Goal: Transaction & Acquisition: Purchase product/service

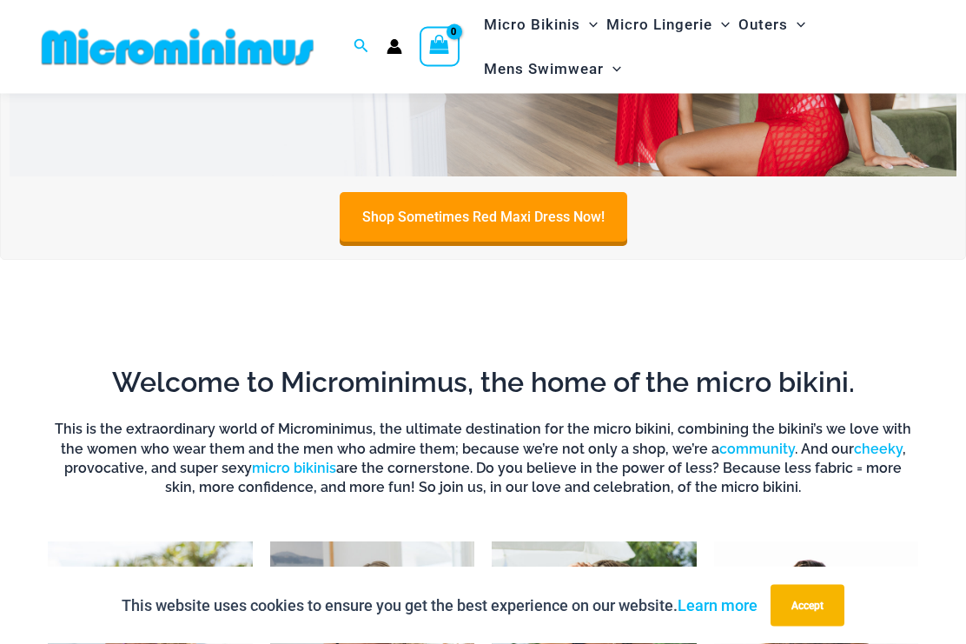
scroll to position [207, 0]
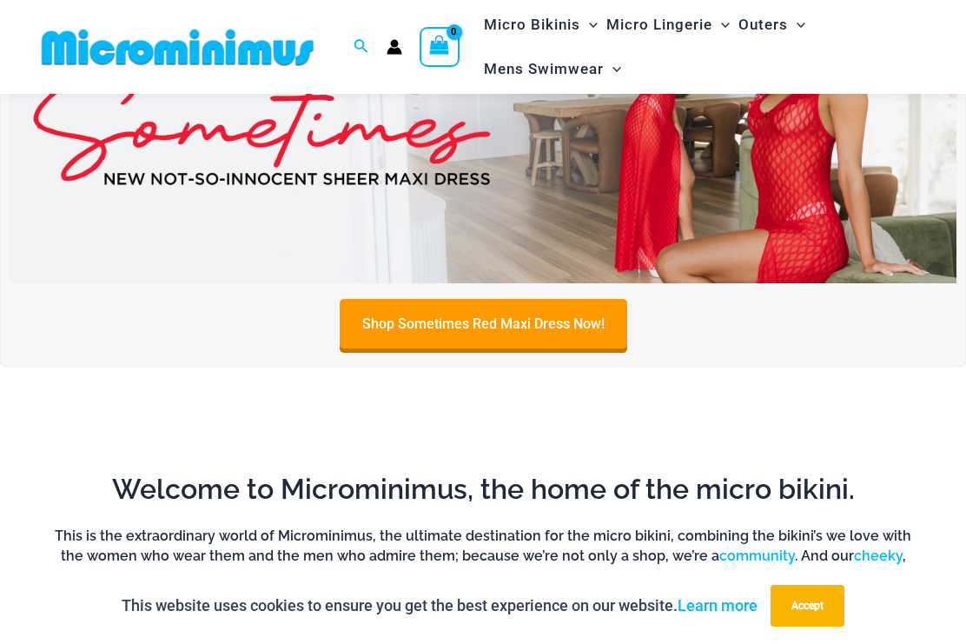
click at [451, 315] on link "Shop Sometimes Red Maxi Dress Now!" at bounding box center [484, 324] width 288 height 50
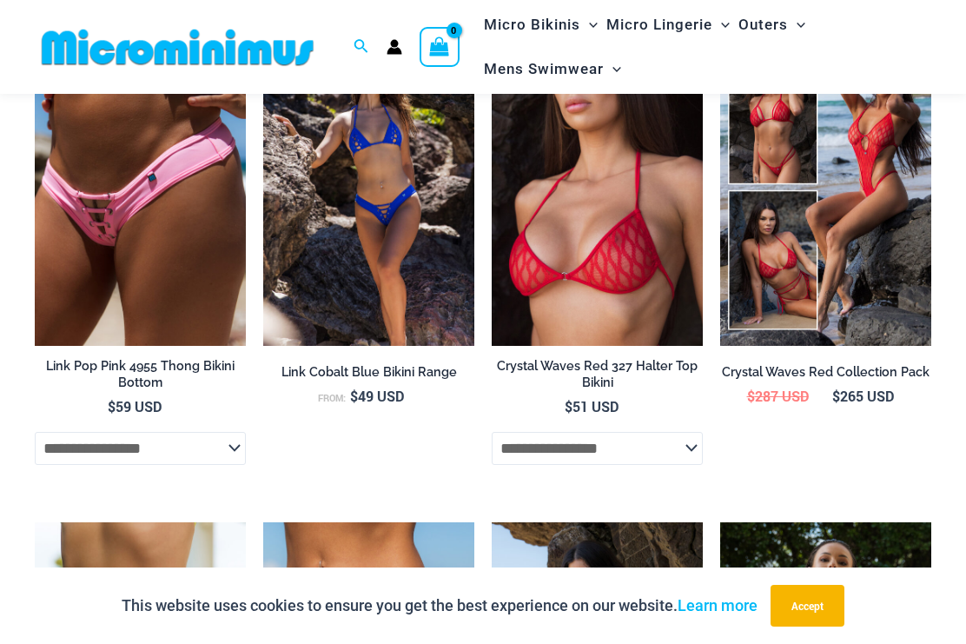
scroll to position [2027, 0]
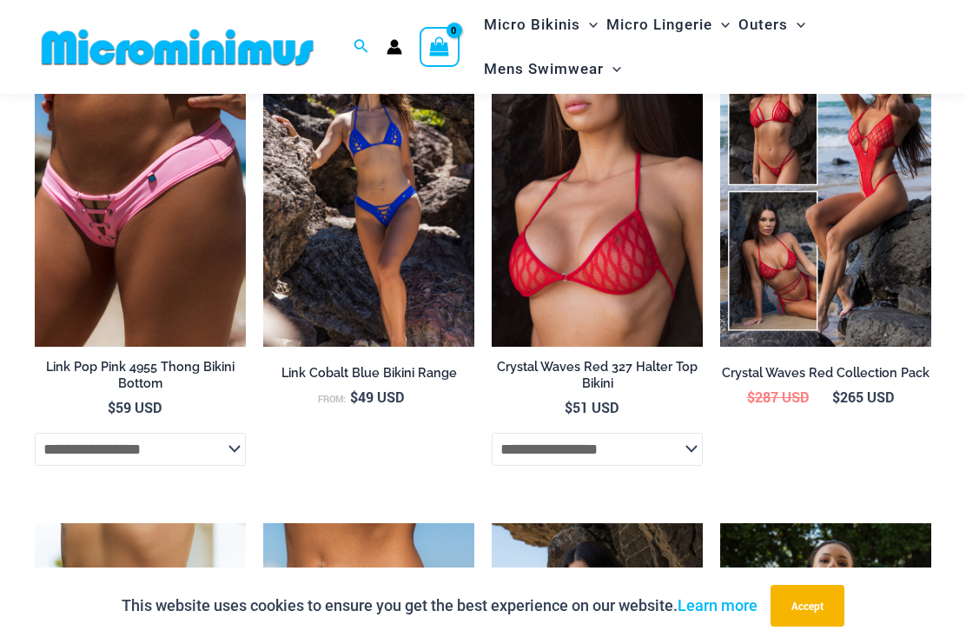
click at [720, 30] on img at bounding box center [720, 30] width 0 height 0
click at [492, 30] on img at bounding box center [492, 30] width 0 height 0
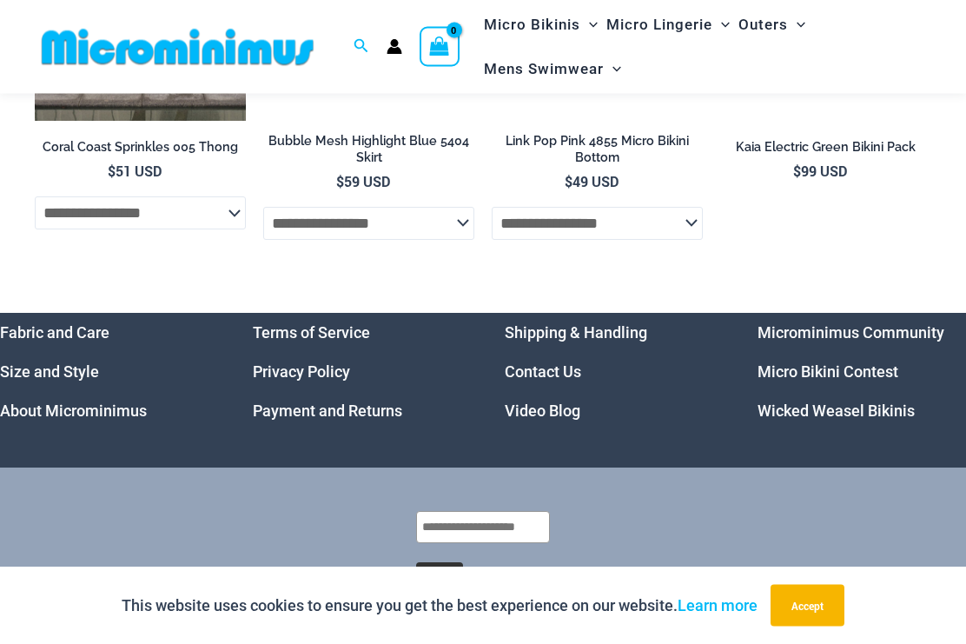
scroll to position [3757, 0]
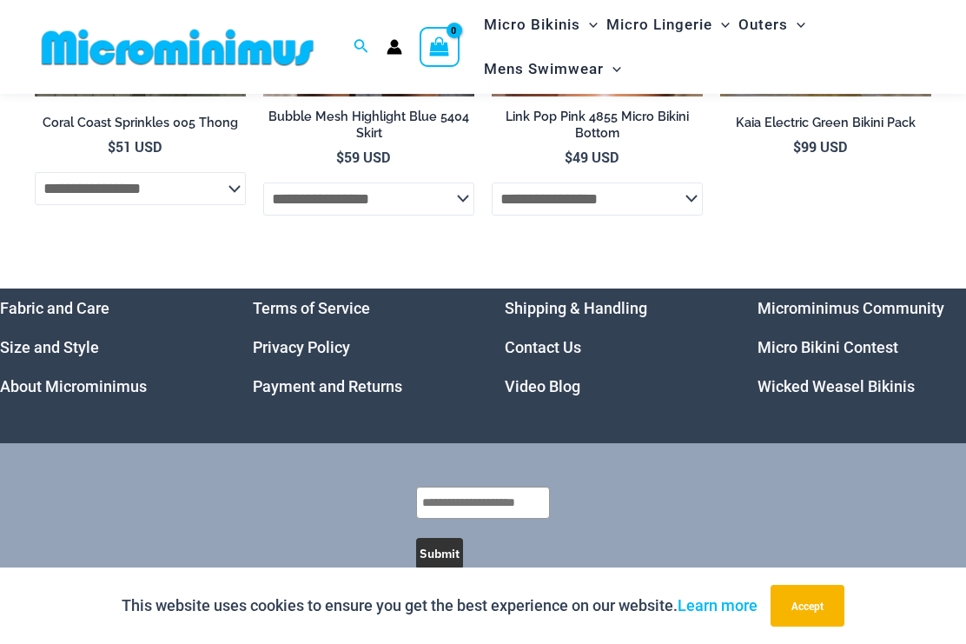
click at [870, 349] on link "Micro Bikini Contest" at bounding box center [828, 347] width 141 height 18
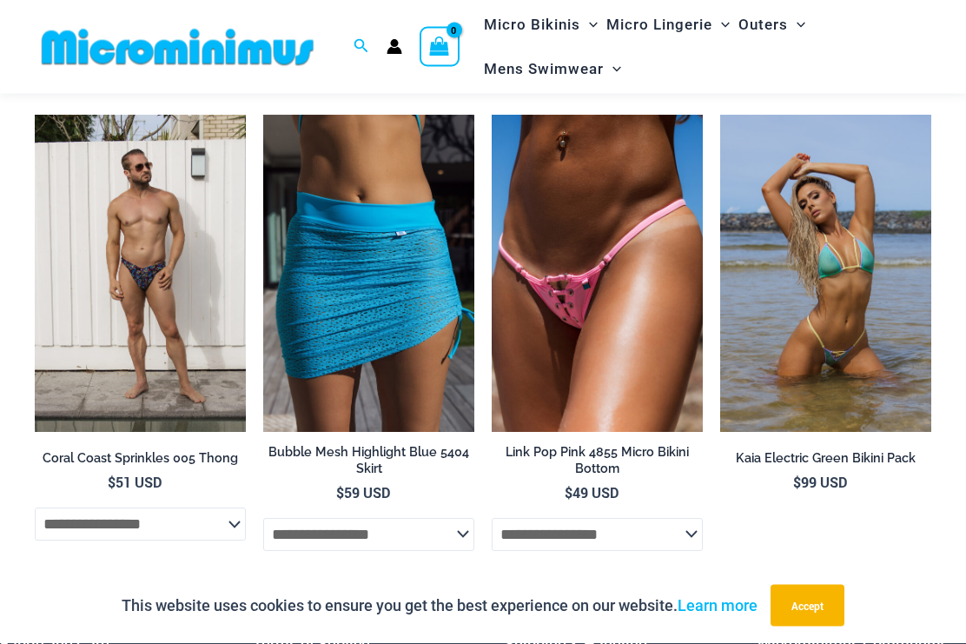
scroll to position [3422, 0]
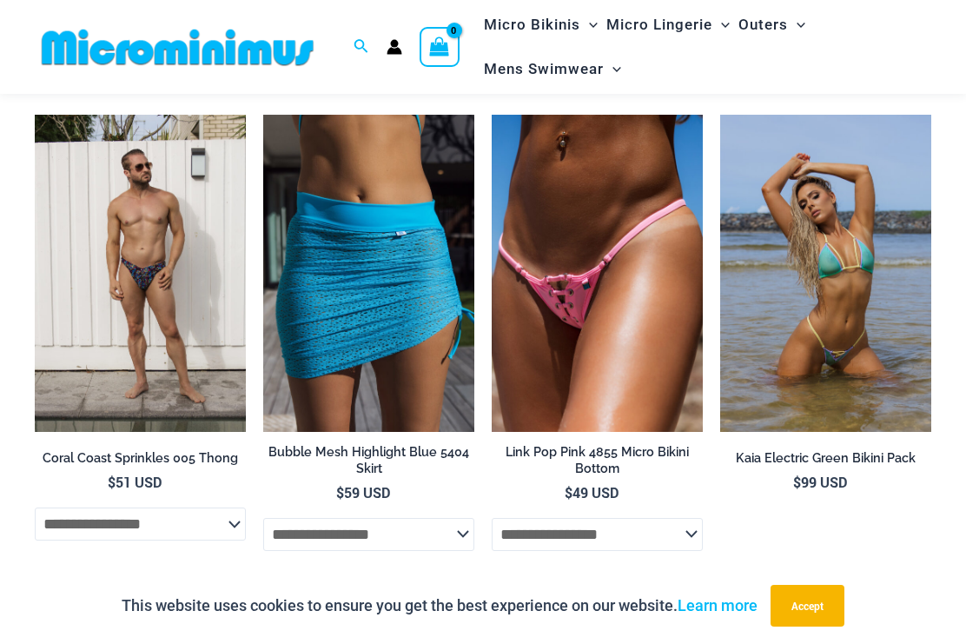
click at [492, 115] on img at bounding box center [492, 115] width 0 height 0
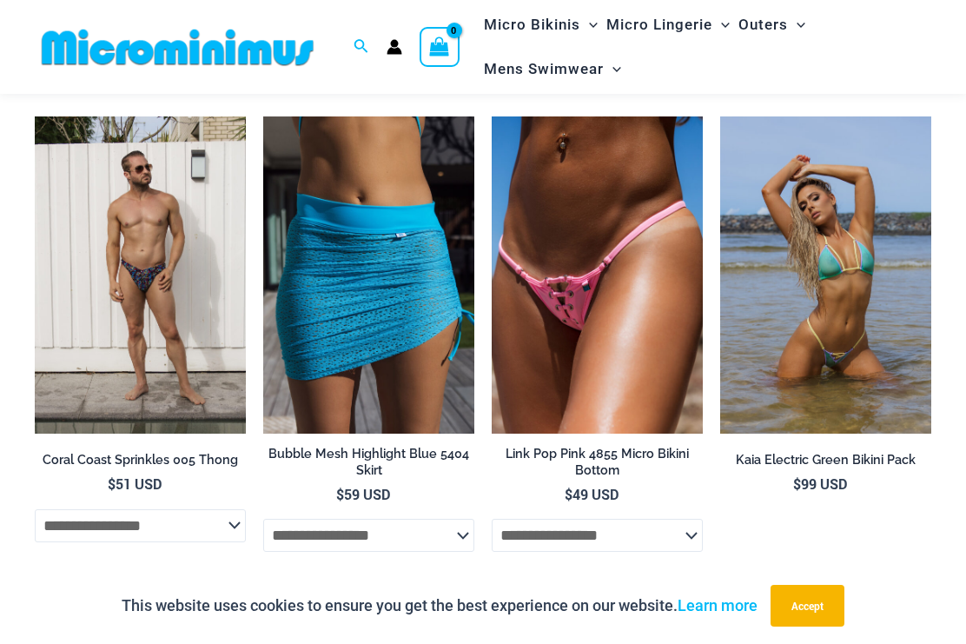
click at [263, 116] on img at bounding box center [263, 116] width 0 height 0
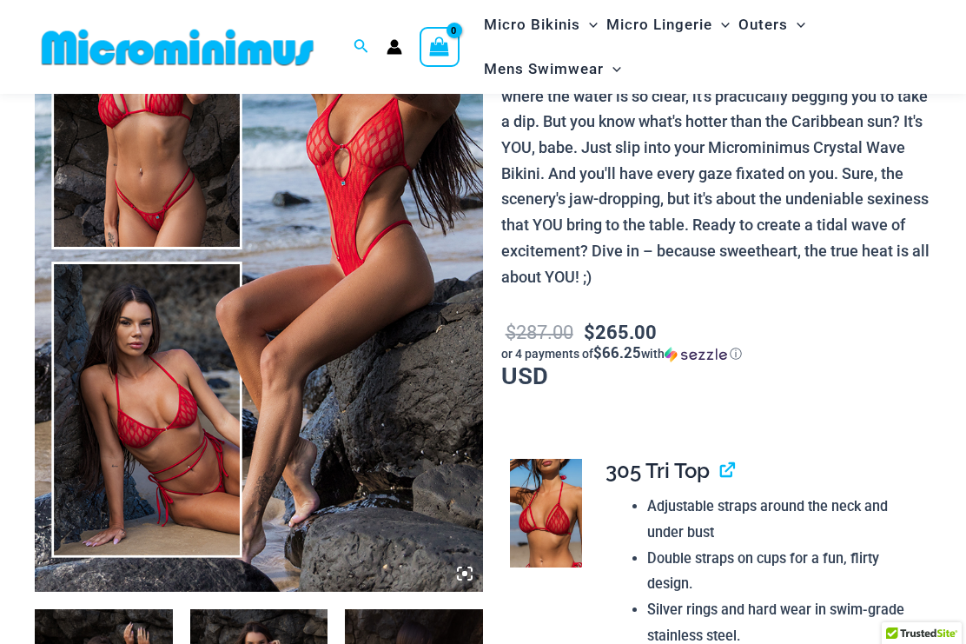
scroll to position [241, 0]
click at [123, 268] on img at bounding box center [259, 255] width 448 height 672
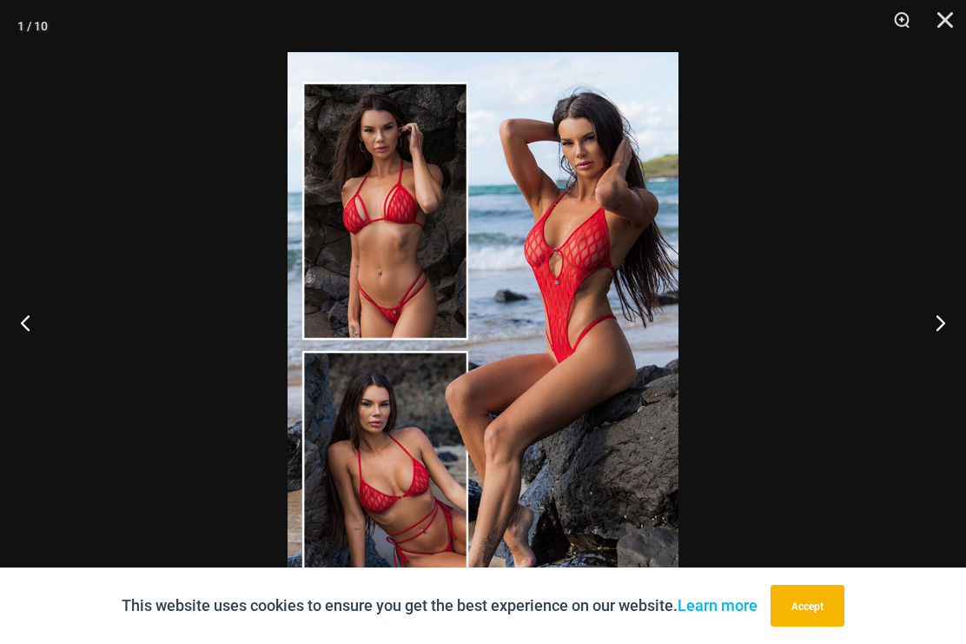
click at [943, 365] on button "Next" at bounding box center [933, 322] width 65 height 87
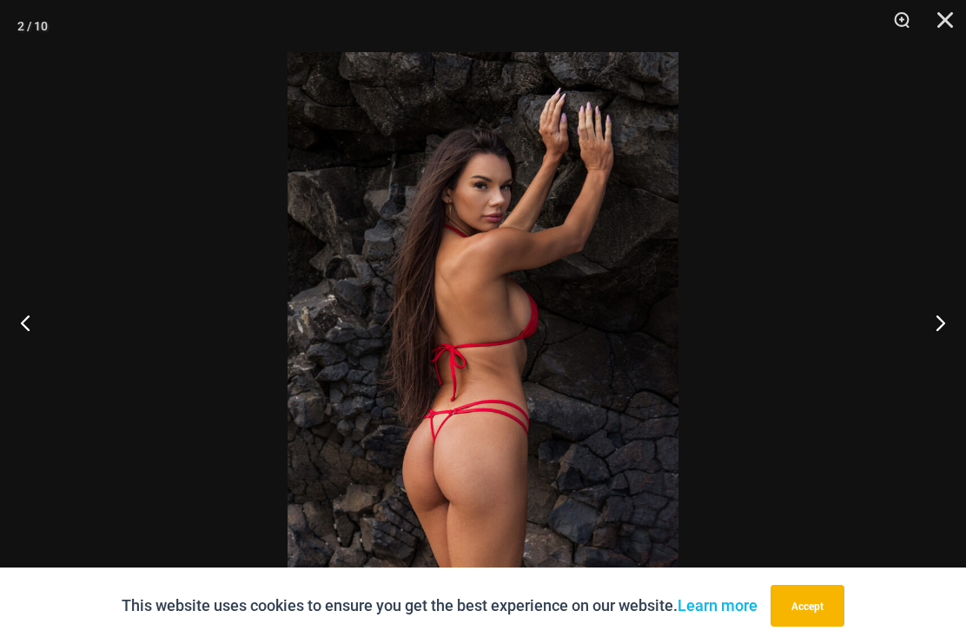
click at [942, 355] on button "Next" at bounding box center [933, 322] width 65 height 87
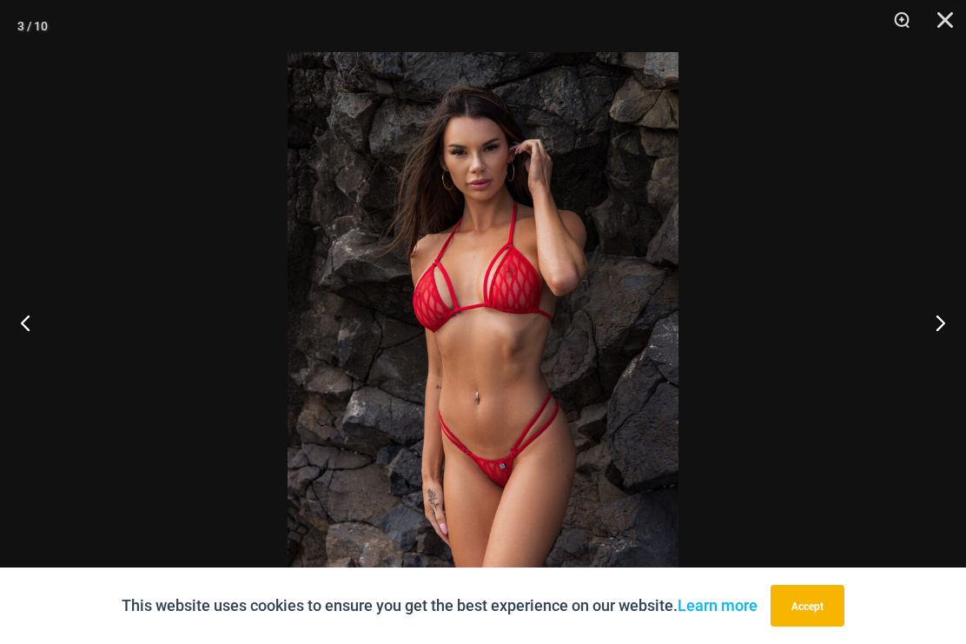
click at [950, 362] on button "Next" at bounding box center [933, 322] width 65 height 87
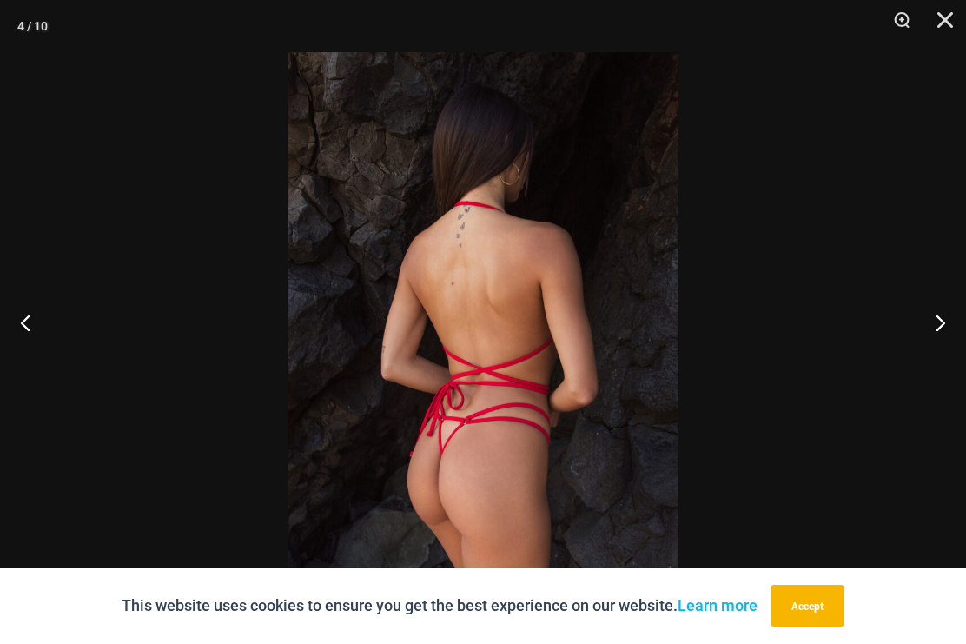
click at [941, 348] on button "Next" at bounding box center [933, 322] width 65 height 87
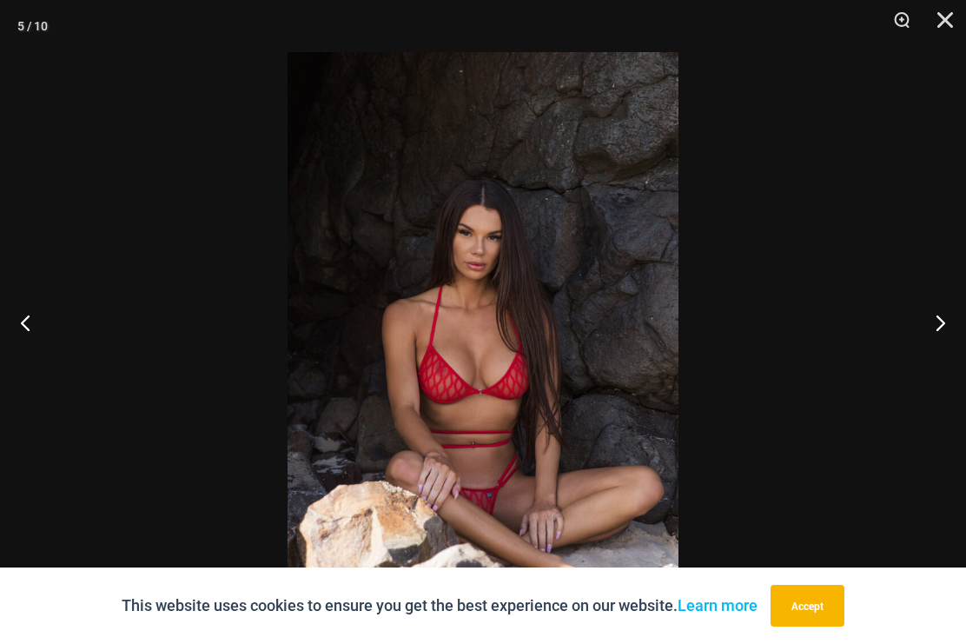
click at [949, 343] on button "Next" at bounding box center [933, 322] width 65 height 87
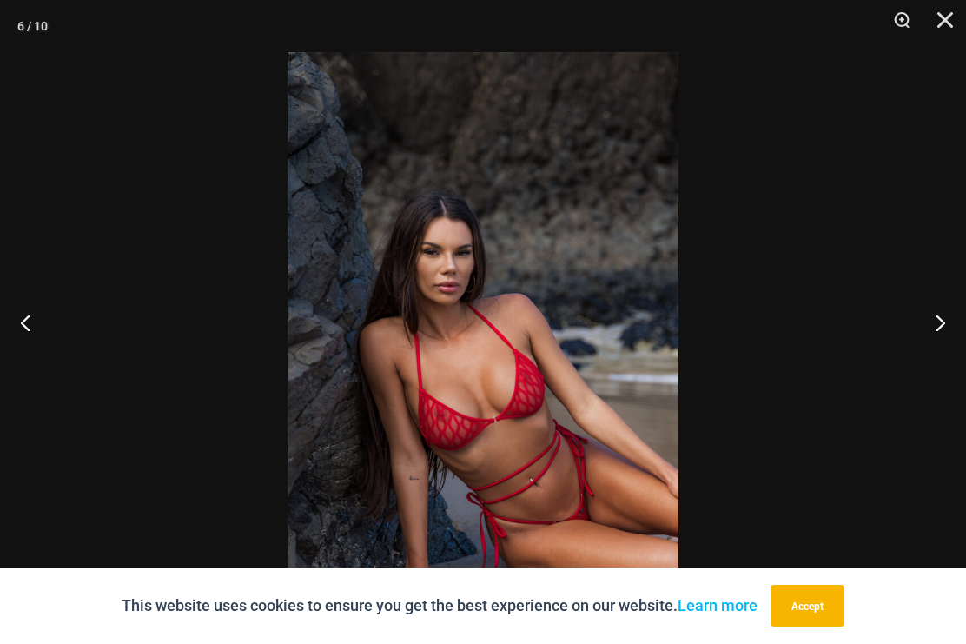
click at [947, 347] on button "Next" at bounding box center [933, 322] width 65 height 87
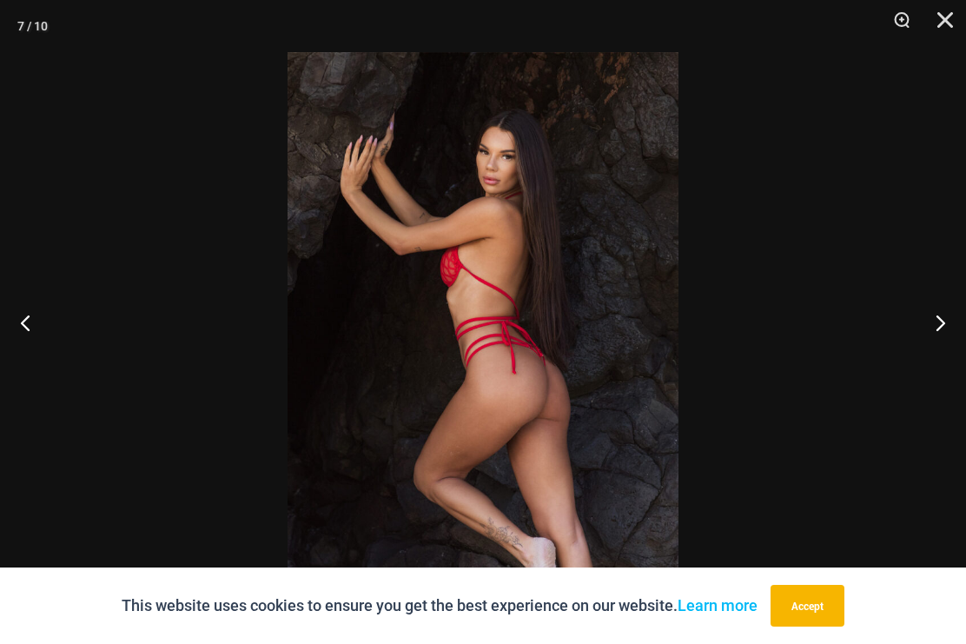
click at [942, 357] on button "Next" at bounding box center [933, 322] width 65 height 87
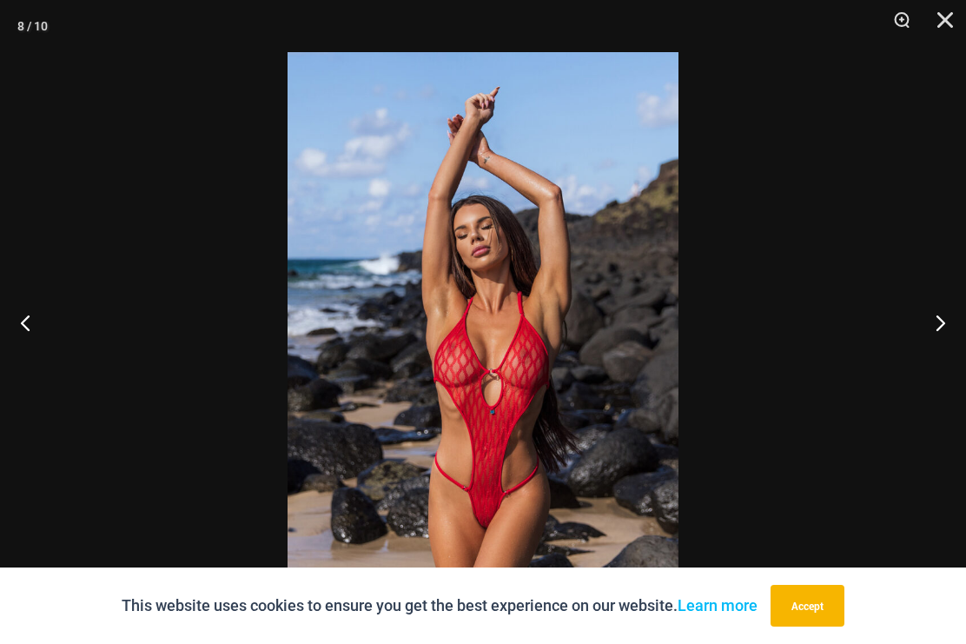
click at [933, 362] on button "Next" at bounding box center [933, 322] width 65 height 87
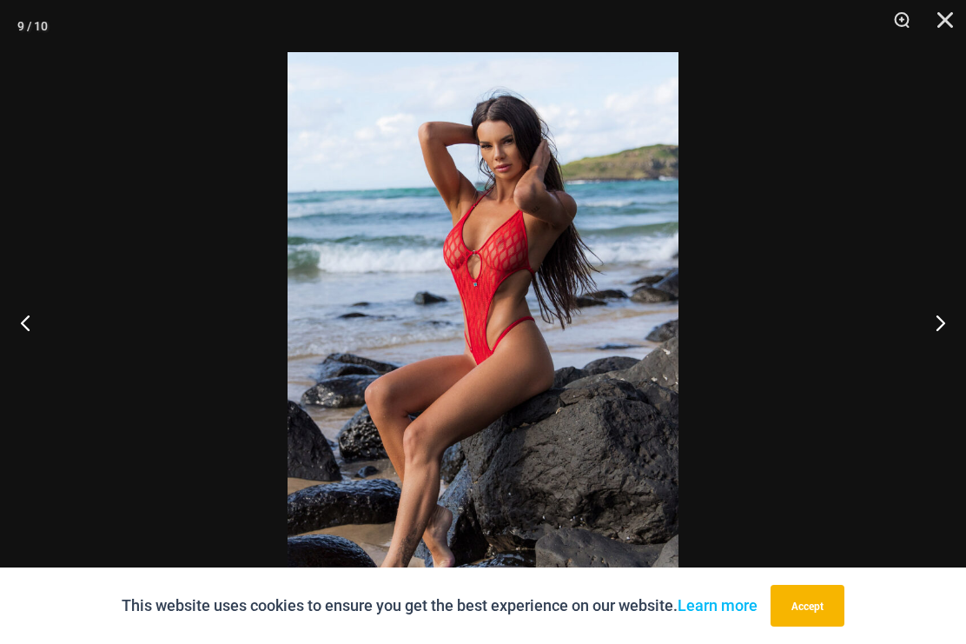
click at [943, 341] on button "Next" at bounding box center [933, 322] width 65 height 87
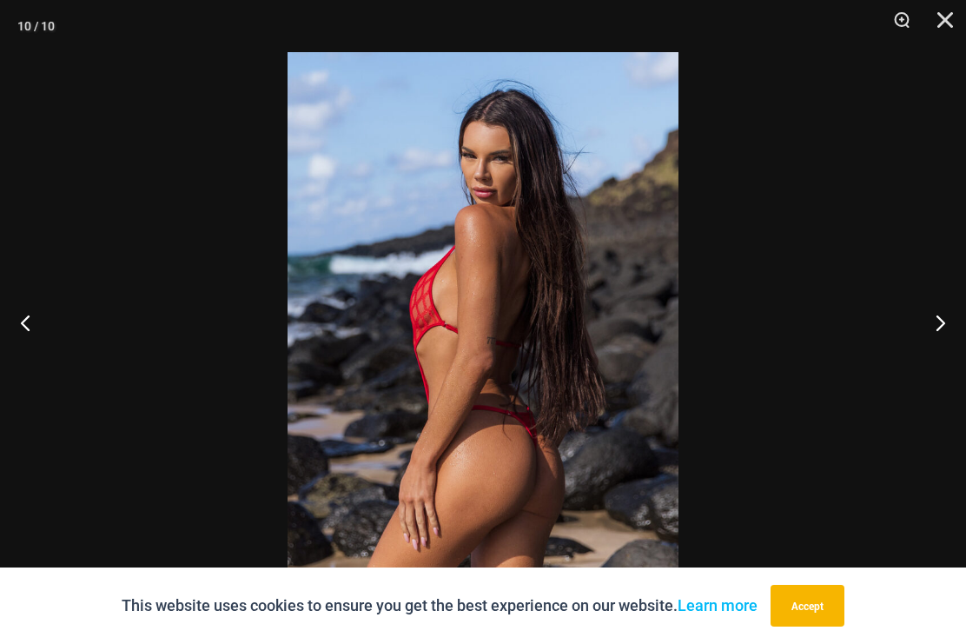
click at [943, 342] on button "Next" at bounding box center [933, 322] width 65 height 87
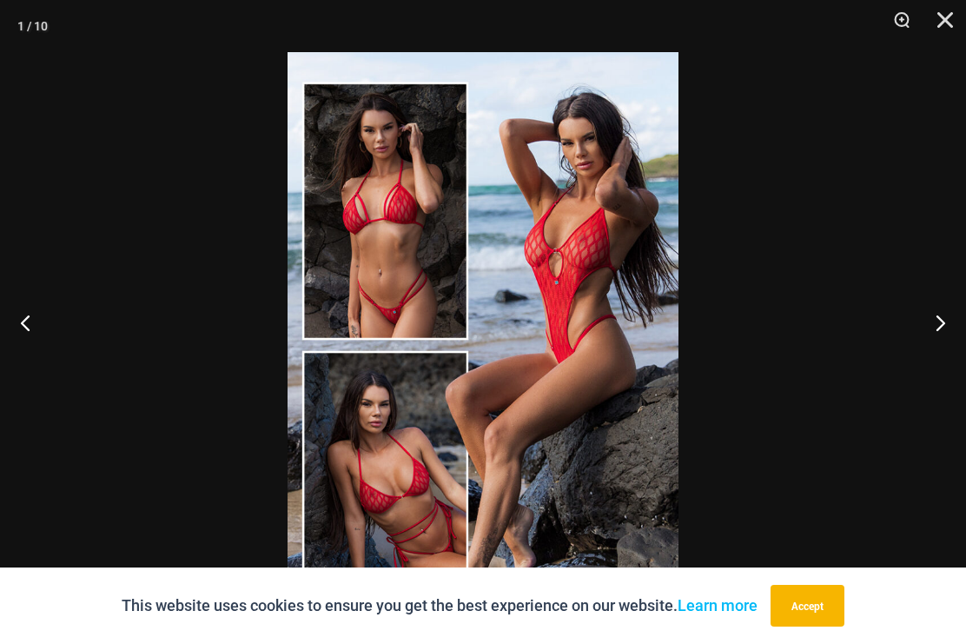
click at [943, 11] on button "Close" at bounding box center [938, 26] width 43 height 52
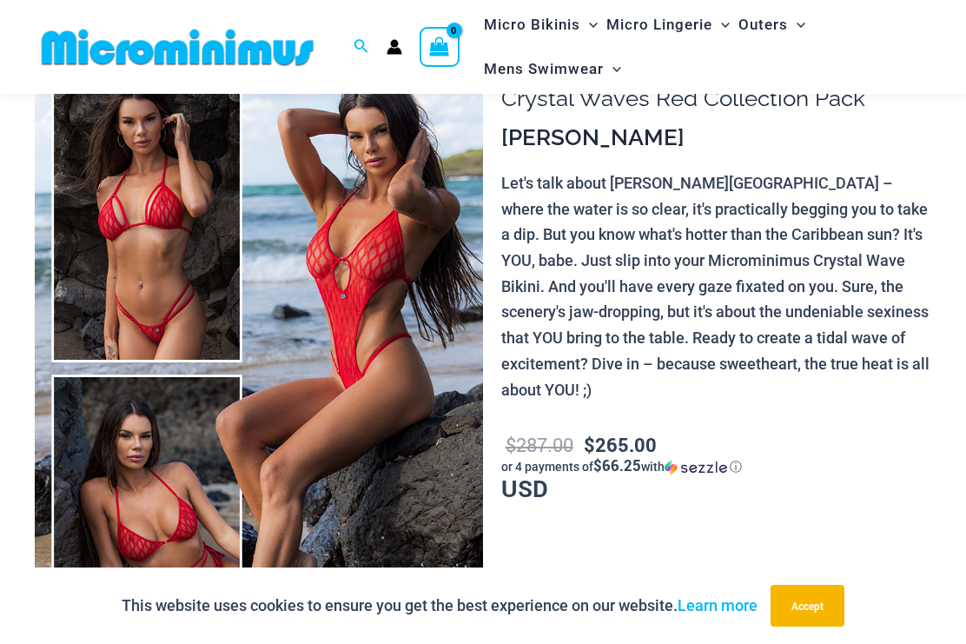
scroll to position [0, 0]
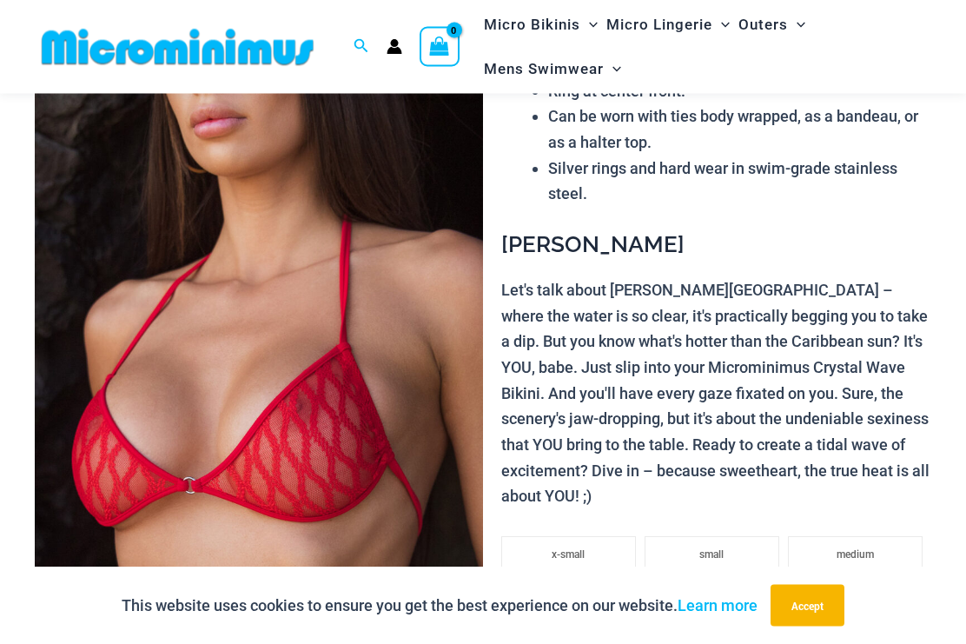
click at [351, 305] on img at bounding box center [259, 297] width 448 height 672
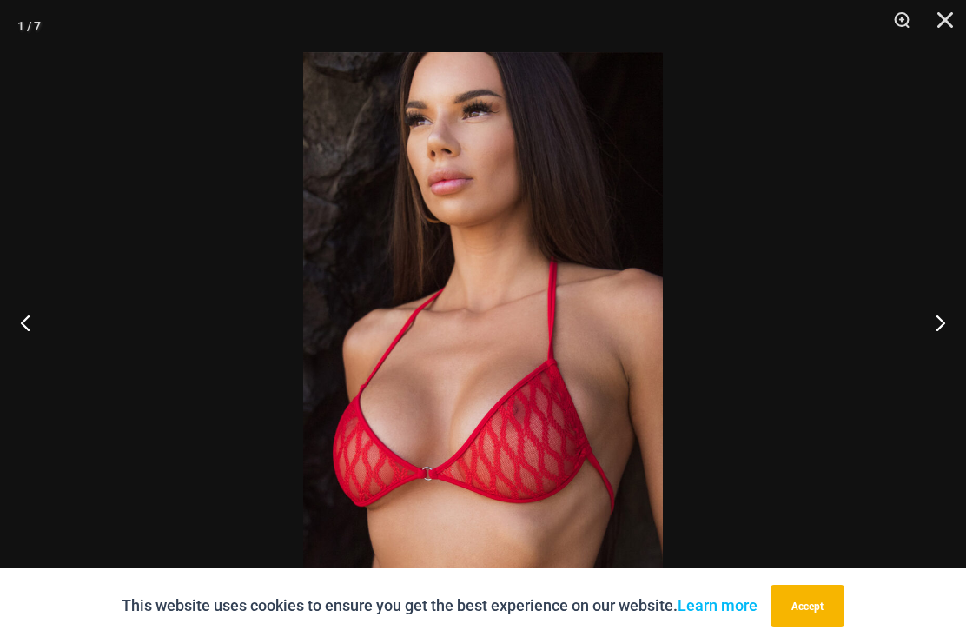
click at [942, 333] on button "Next" at bounding box center [933, 322] width 65 height 87
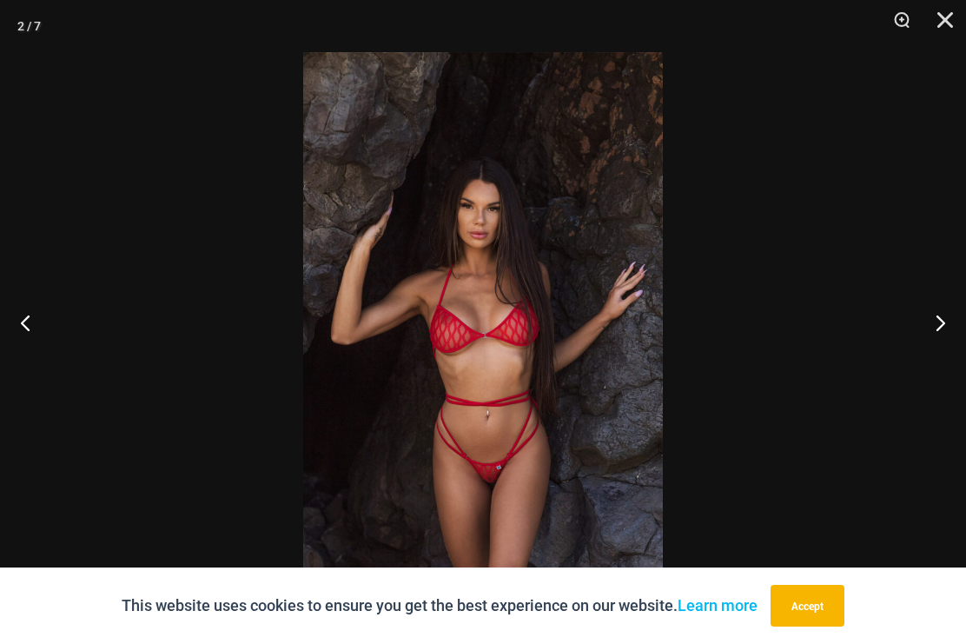
click at [947, 333] on button "Next" at bounding box center [933, 322] width 65 height 87
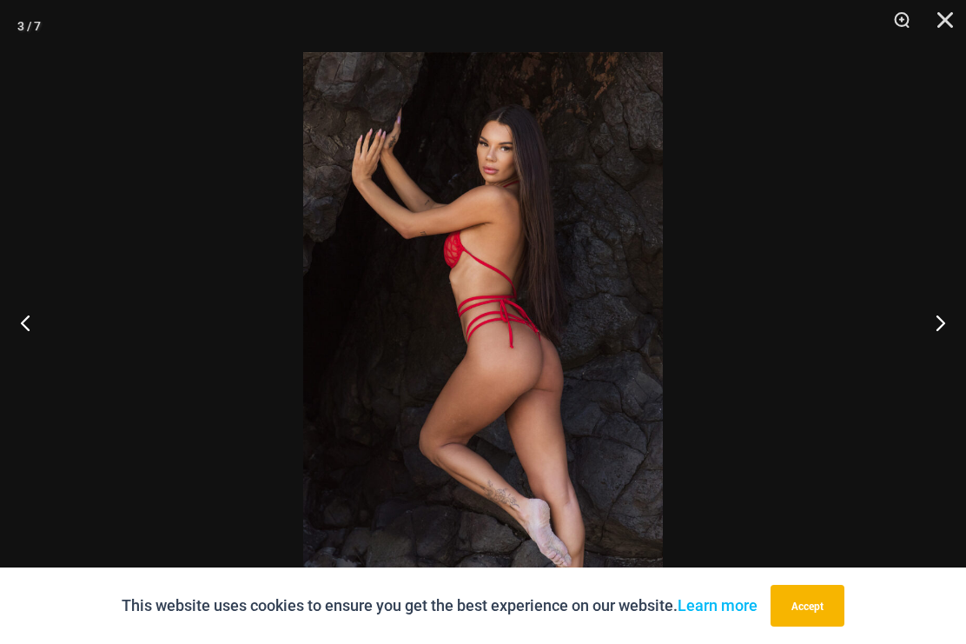
click at [949, 328] on button "Next" at bounding box center [933, 322] width 65 height 87
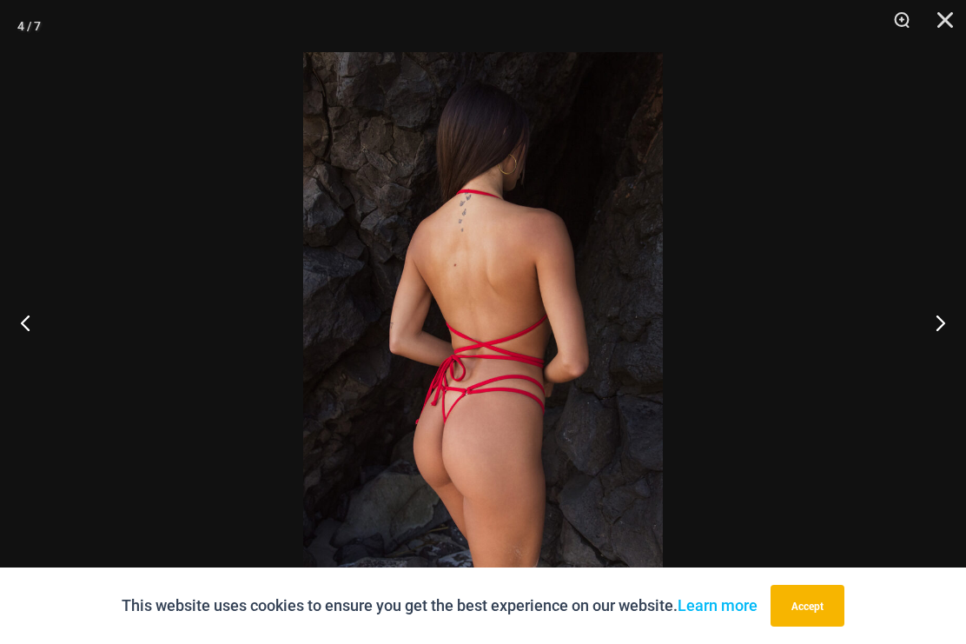
click at [947, 322] on button "Next" at bounding box center [933, 322] width 65 height 87
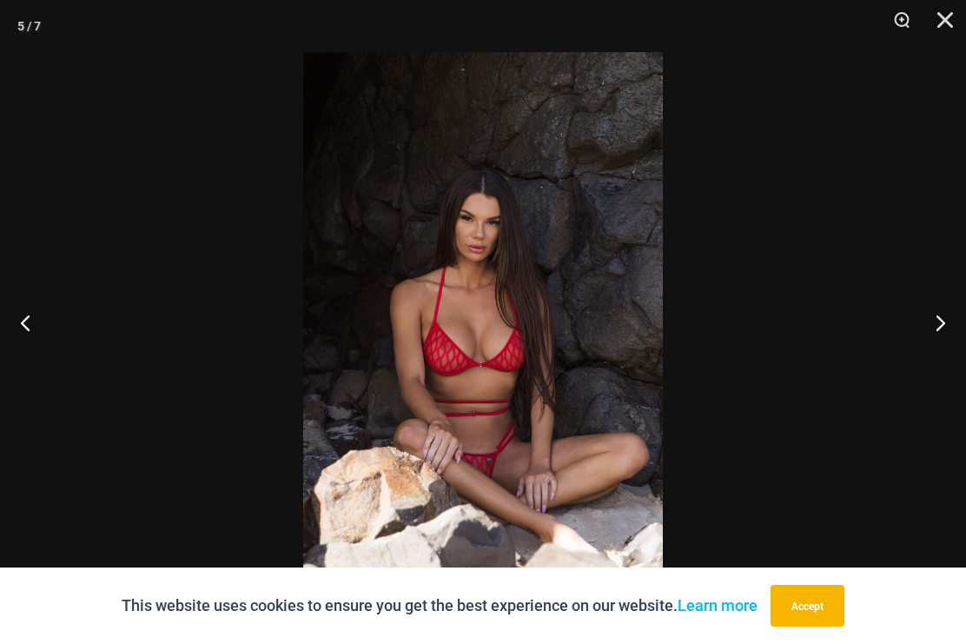
click at [948, 323] on button "Next" at bounding box center [933, 322] width 65 height 87
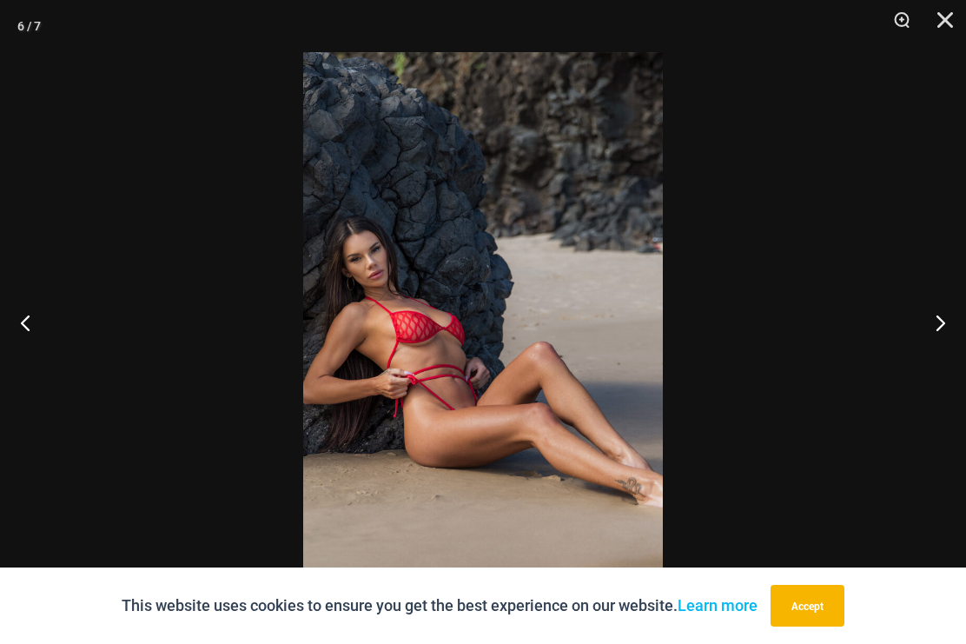
click at [954, 321] on button "Next" at bounding box center [933, 322] width 65 height 87
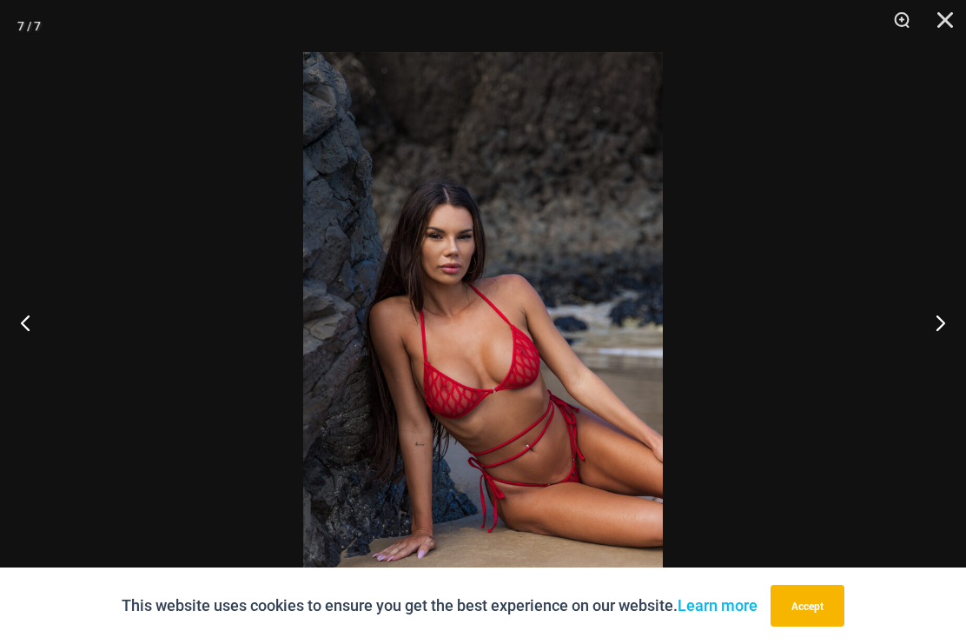
click at [956, 316] on button "Next" at bounding box center [933, 322] width 65 height 87
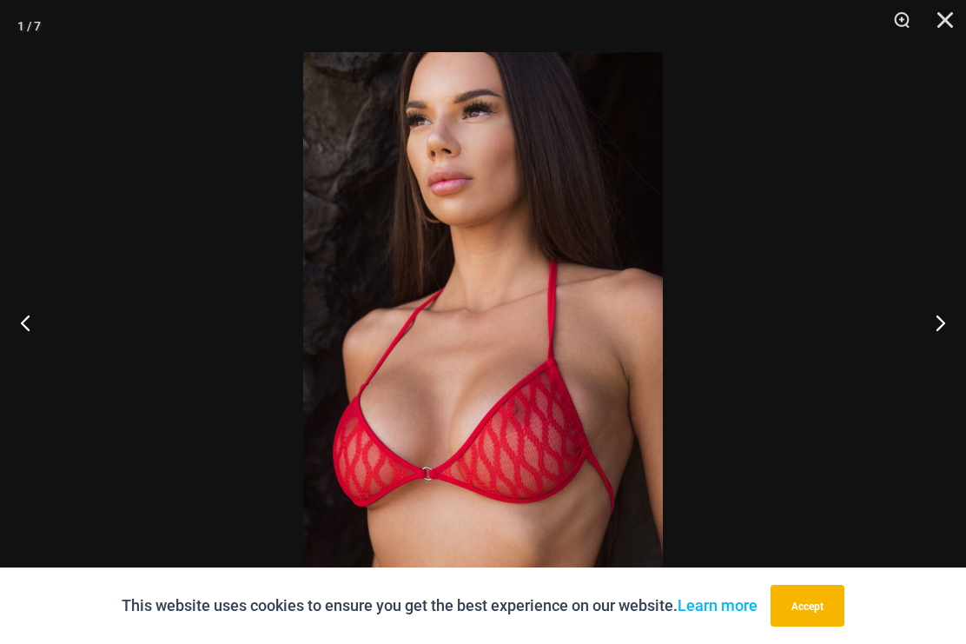
click at [955, 314] on button "Next" at bounding box center [933, 322] width 65 height 87
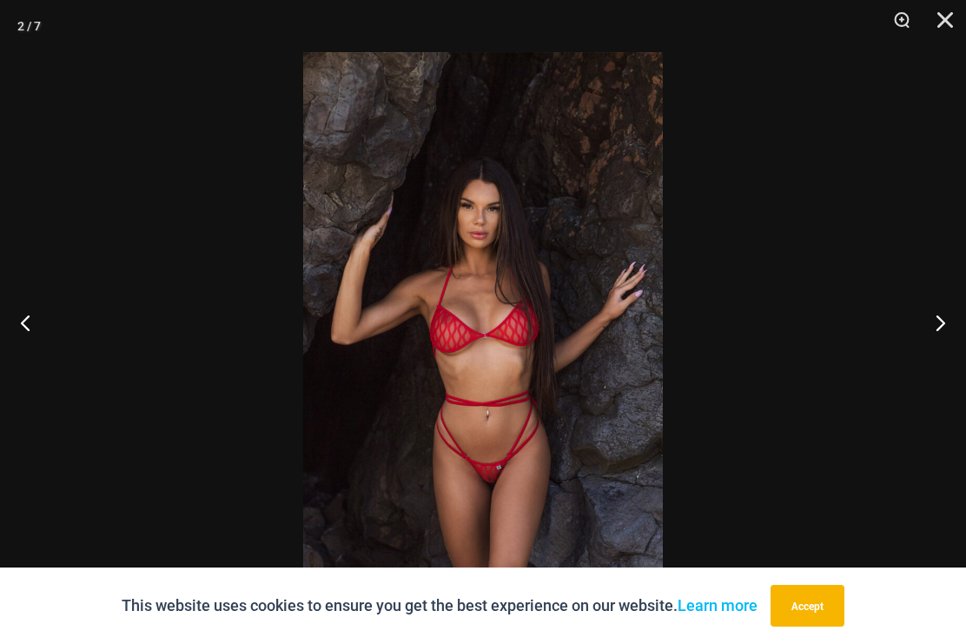
click at [949, 310] on button "Next" at bounding box center [933, 322] width 65 height 87
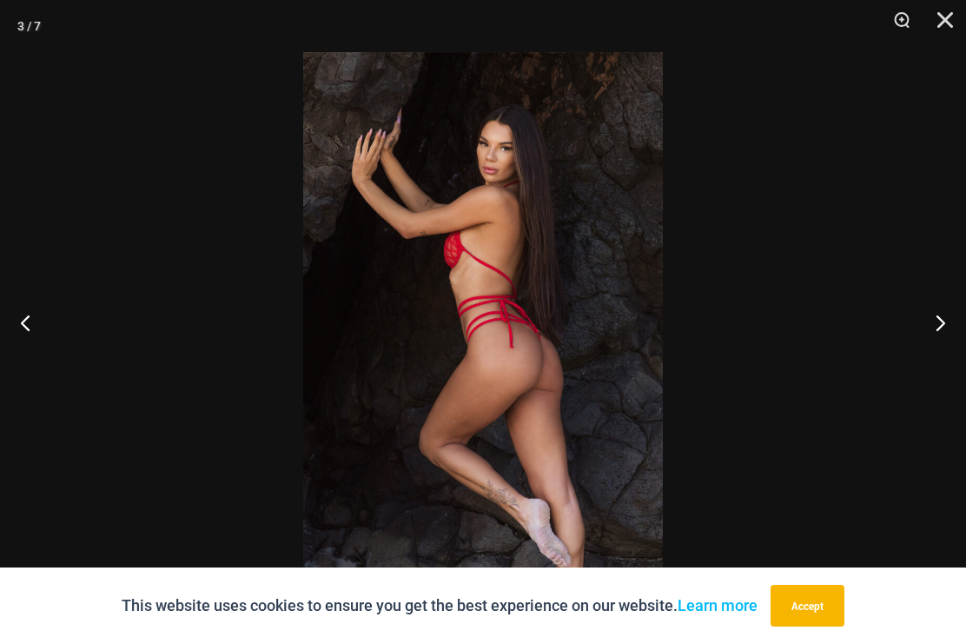
click at [949, 309] on button "Next" at bounding box center [933, 322] width 65 height 87
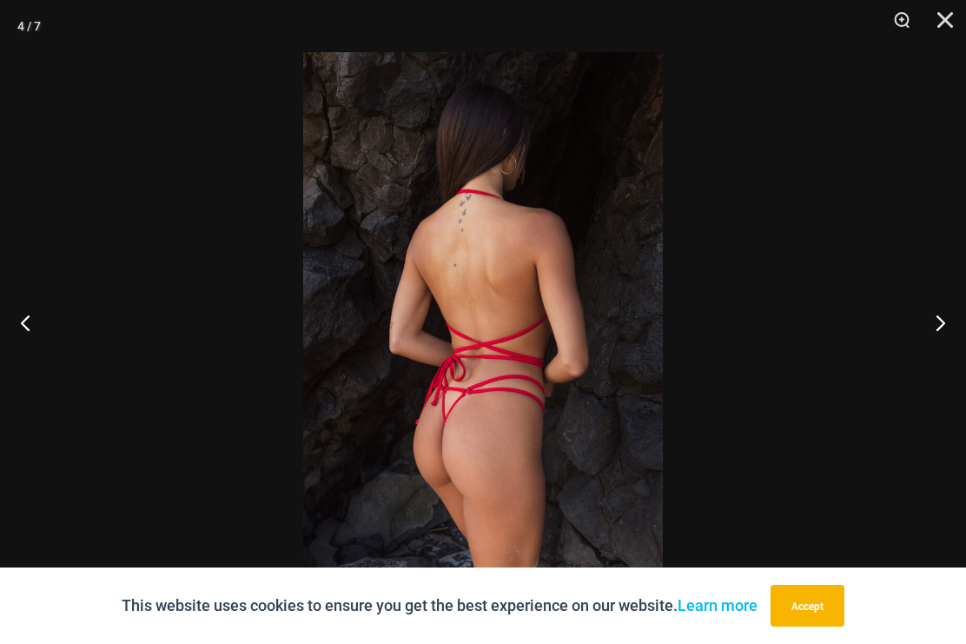
click at [949, 310] on button "Next" at bounding box center [933, 322] width 65 height 87
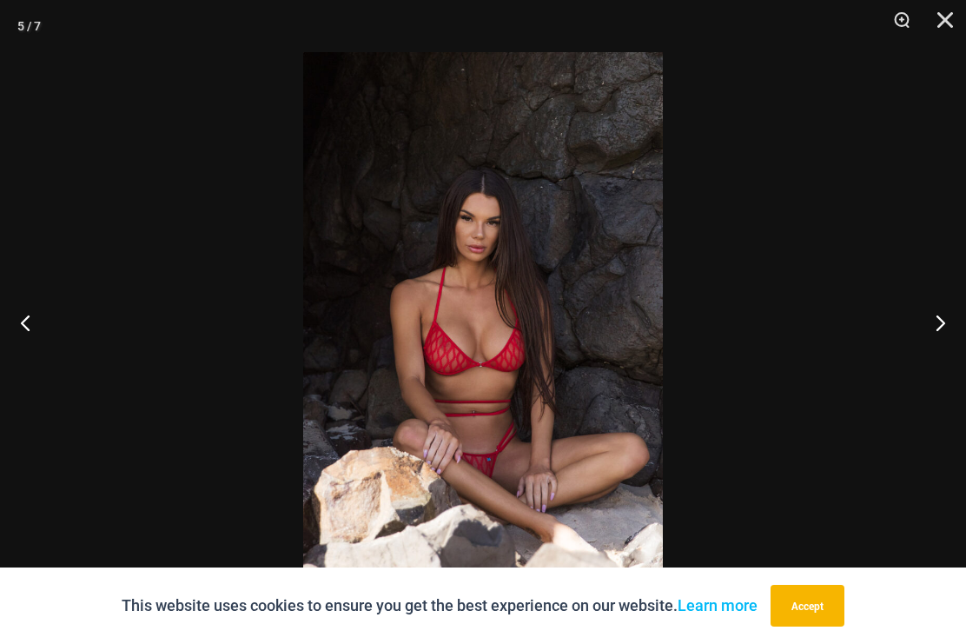
click at [950, 308] on button "Next" at bounding box center [933, 322] width 65 height 87
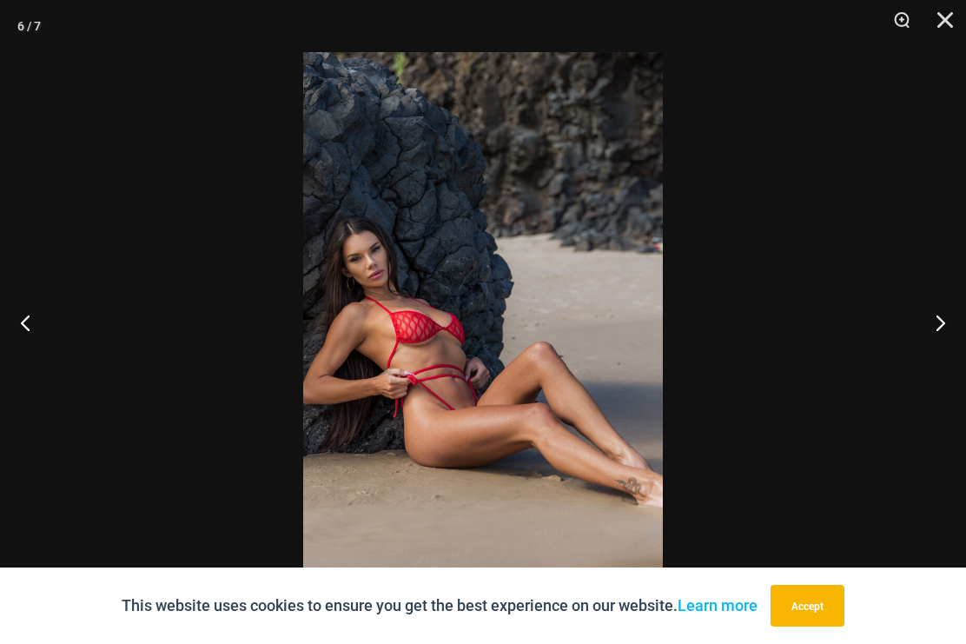
click at [955, 311] on button "Next" at bounding box center [933, 322] width 65 height 87
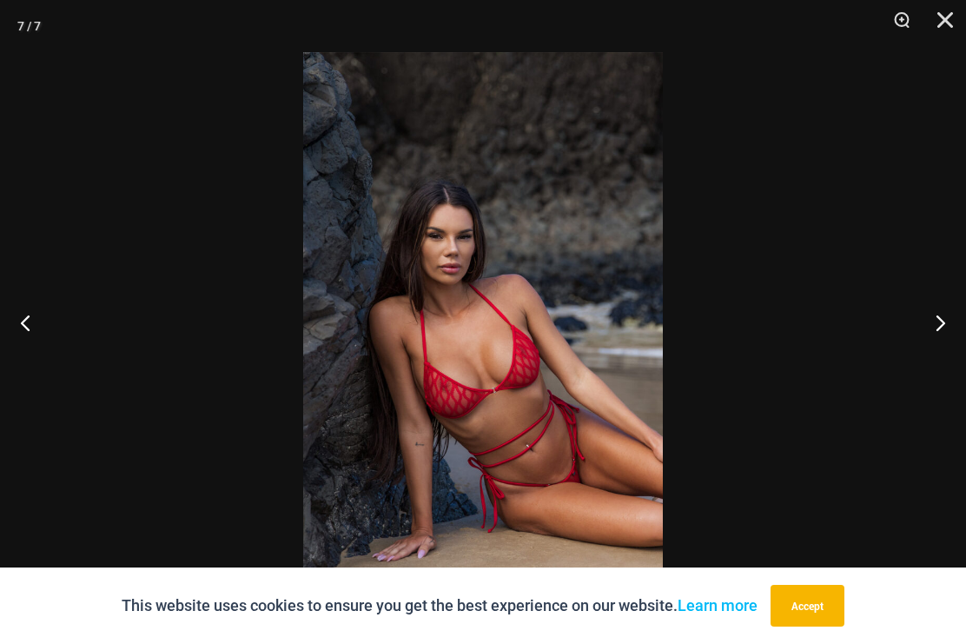
click at [953, 310] on button "Next" at bounding box center [933, 322] width 65 height 87
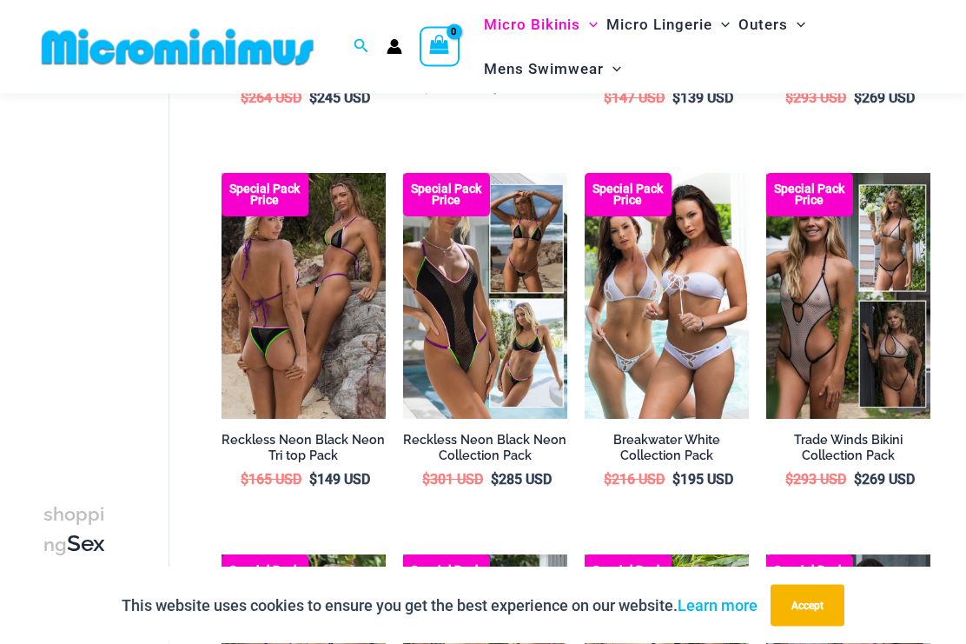
scroll to position [1203, 0]
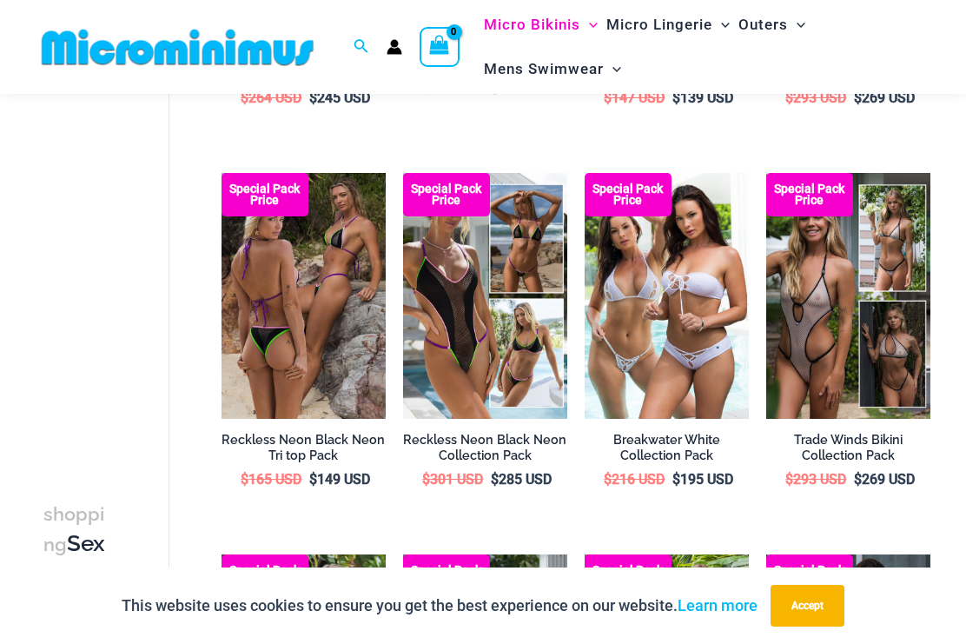
click at [766, 173] on img at bounding box center [766, 173] width 0 height 0
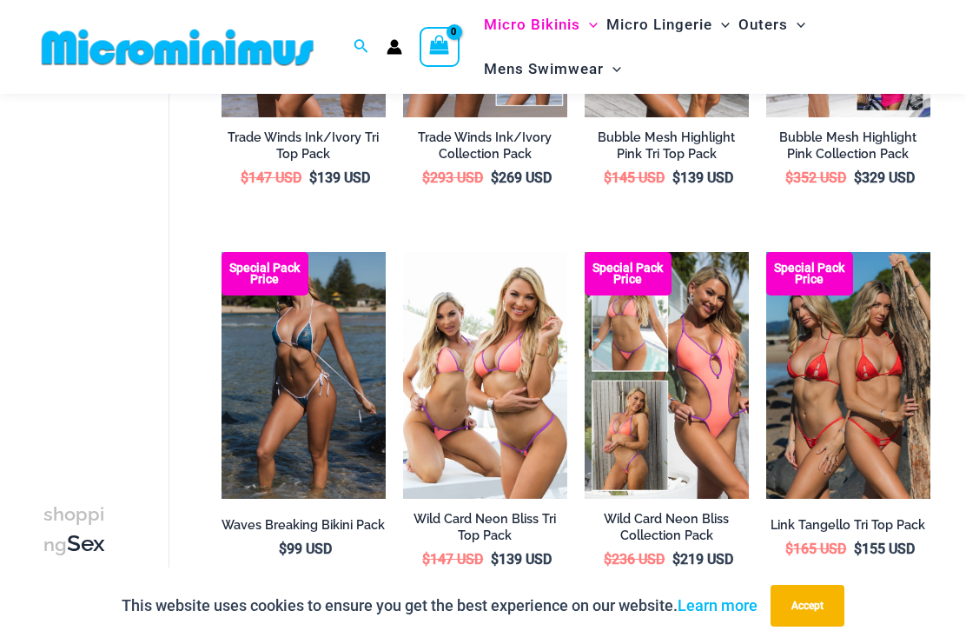
scroll to position [360, 0]
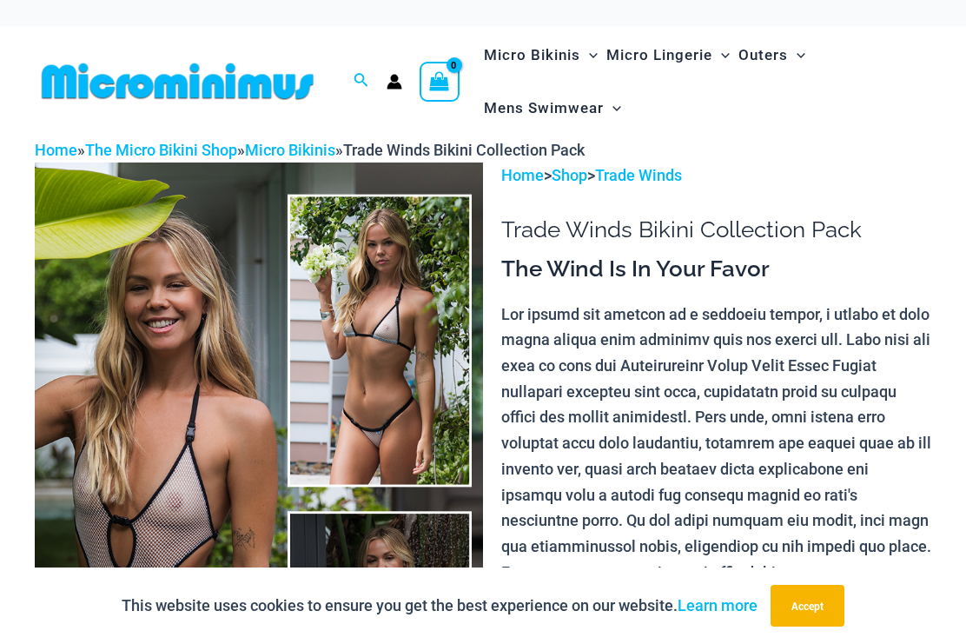
click at [268, 280] on img at bounding box center [259, 498] width 448 height 672
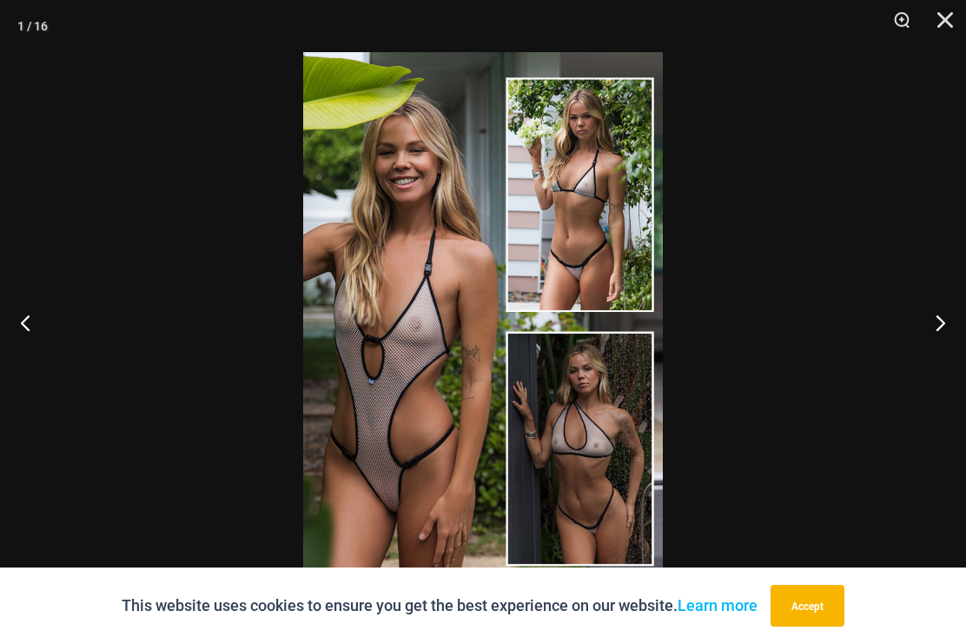
click at [955, 315] on button "Next" at bounding box center [933, 322] width 65 height 87
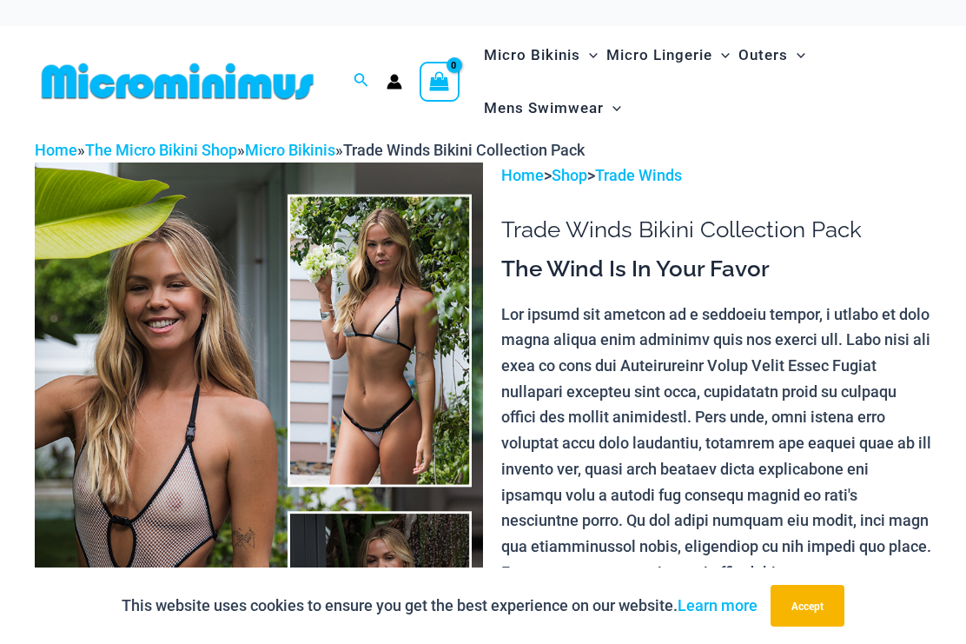
click at [858, 390] on p at bounding box center [716, 546] width 430 height 490
click at [882, 380] on p at bounding box center [716, 546] width 430 height 490
click at [299, 282] on img at bounding box center [259, 498] width 448 height 672
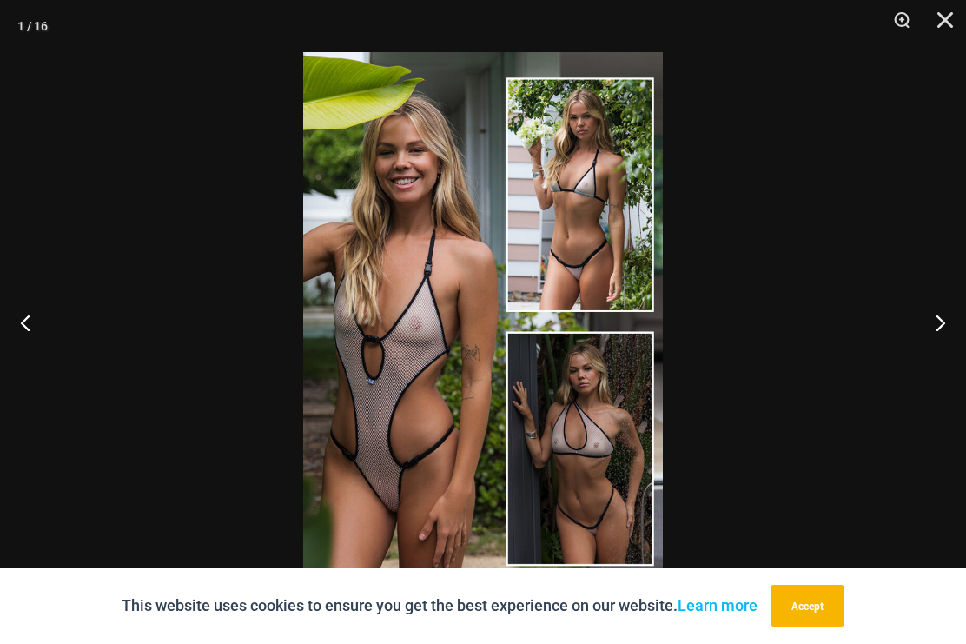
click at [942, 318] on button "Next" at bounding box center [933, 322] width 65 height 87
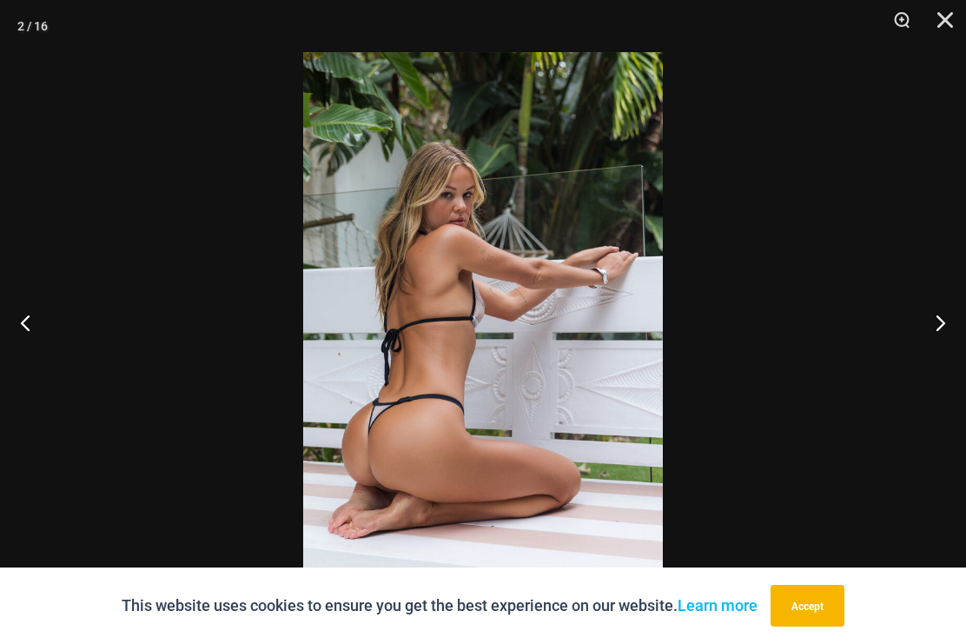
click at [952, 322] on button "Next" at bounding box center [933, 322] width 65 height 87
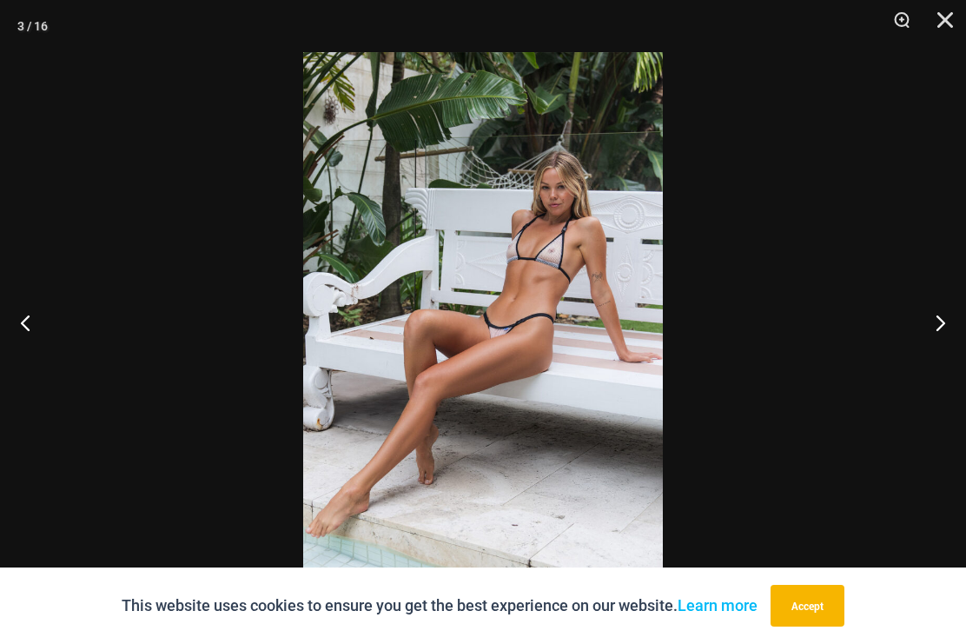
click at [945, 323] on button "Next" at bounding box center [933, 322] width 65 height 87
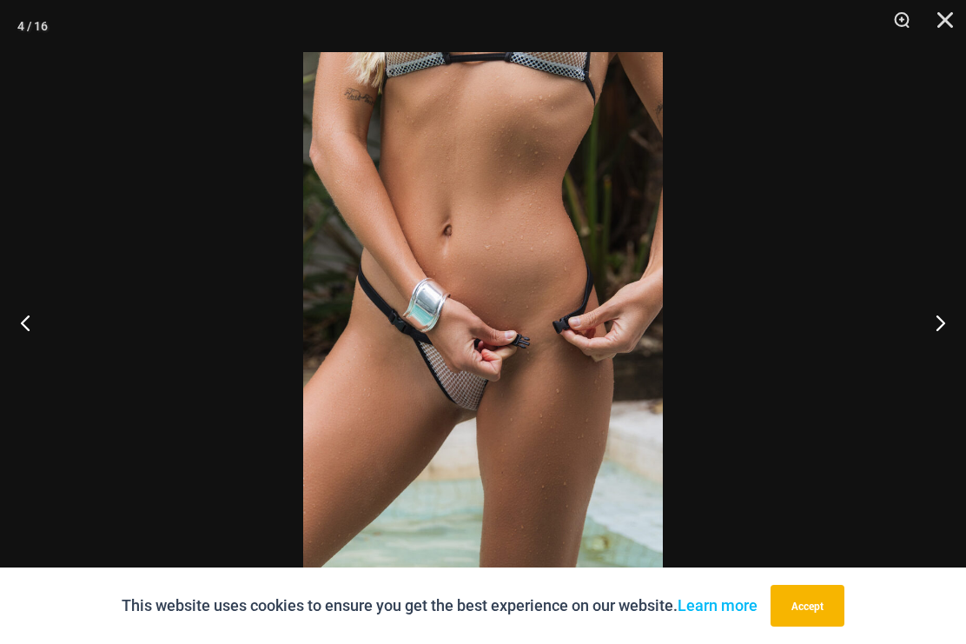
click at [943, 329] on button "Next" at bounding box center [933, 322] width 65 height 87
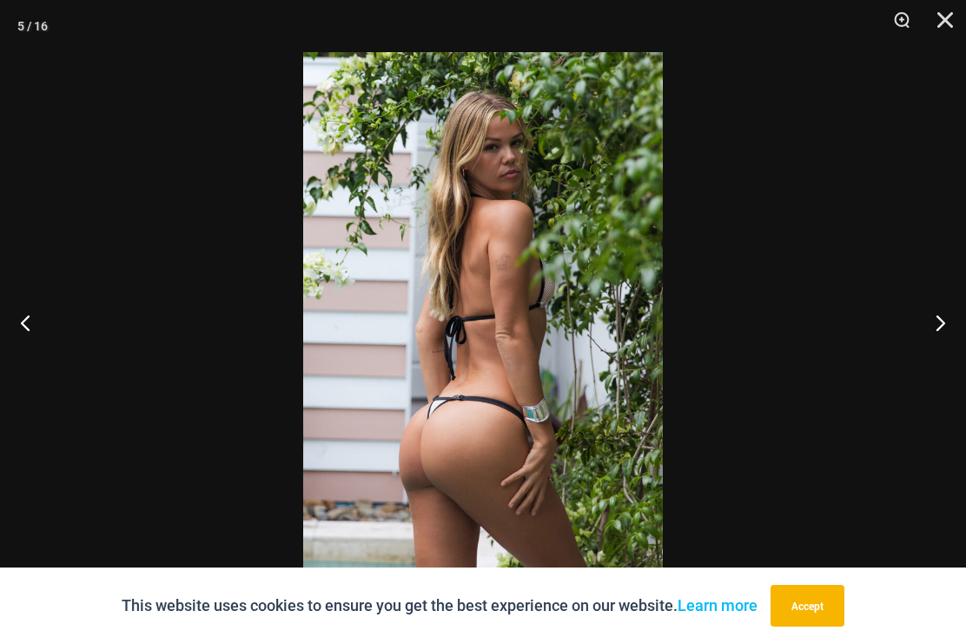
click at [943, 321] on button "Next" at bounding box center [933, 322] width 65 height 87
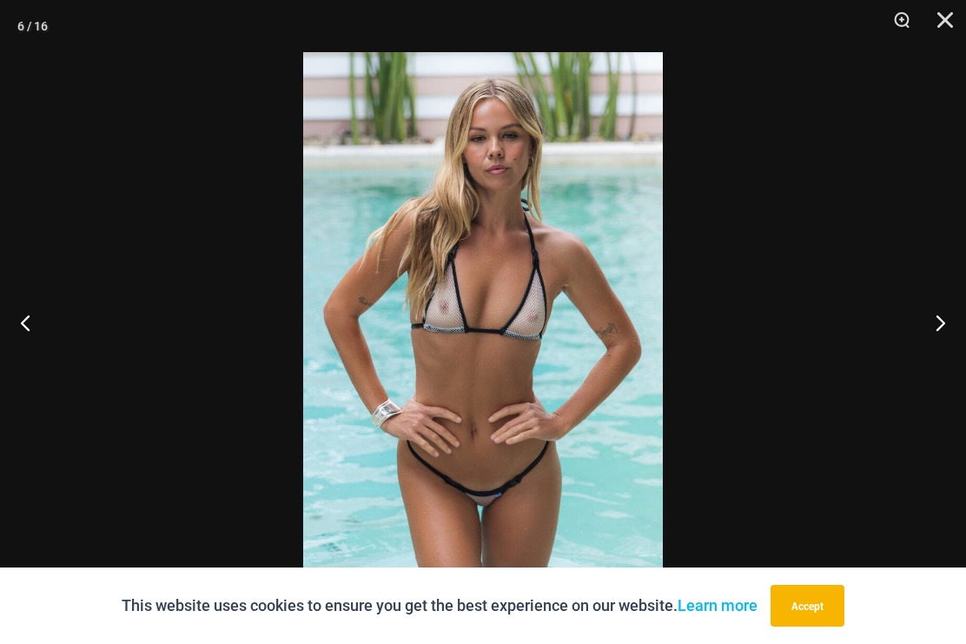
click at [943, 318] on button "Next" at bounding box center [933, 322] width 65 height 87
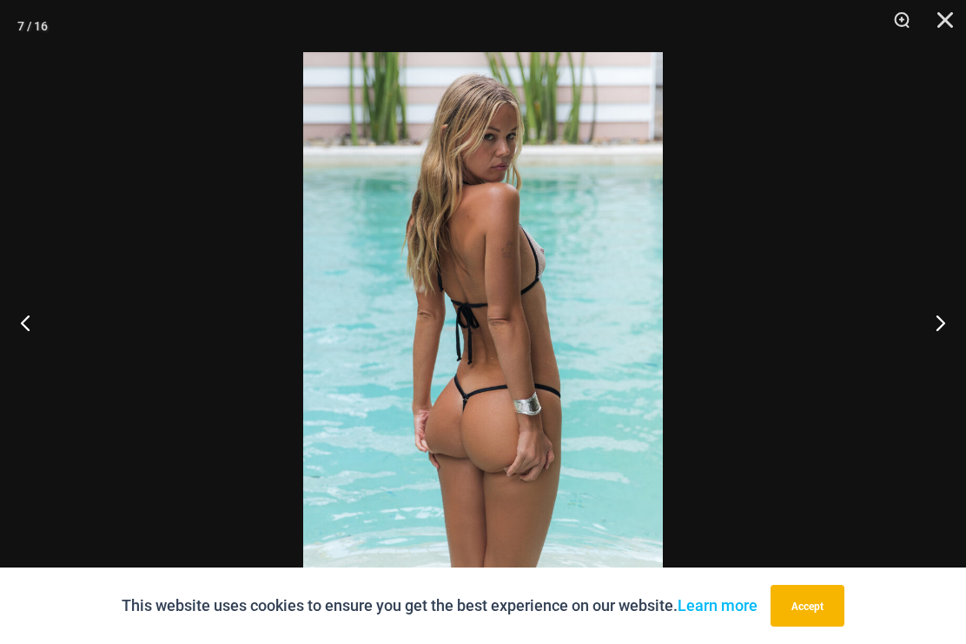
click at [942, 315] on button "Next" at bounding box center [933, 322] width 65 height 87
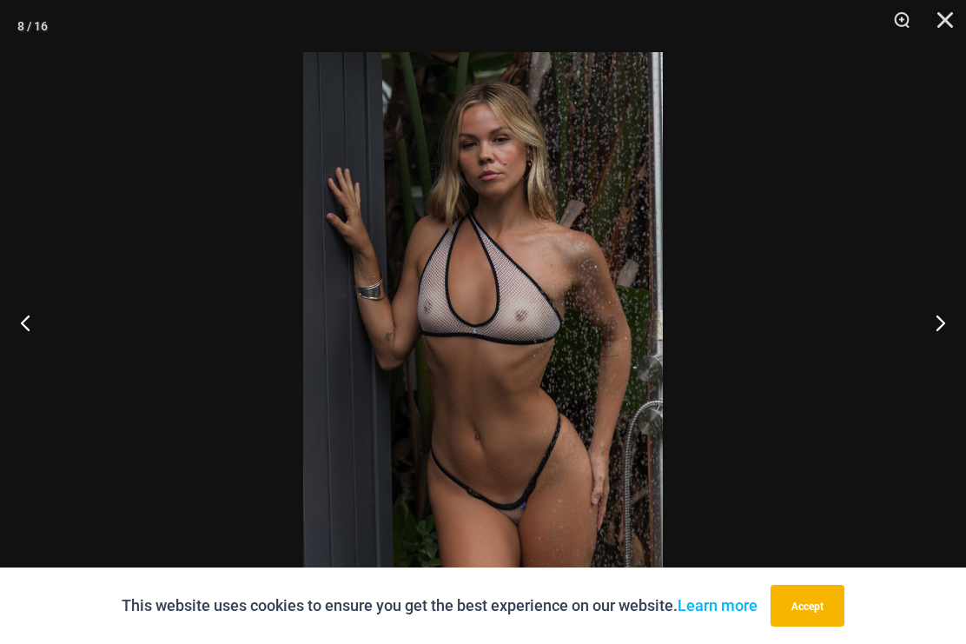
click at [941, 321] on button "Next" at bounding box center [933, 322] width 65 height 87
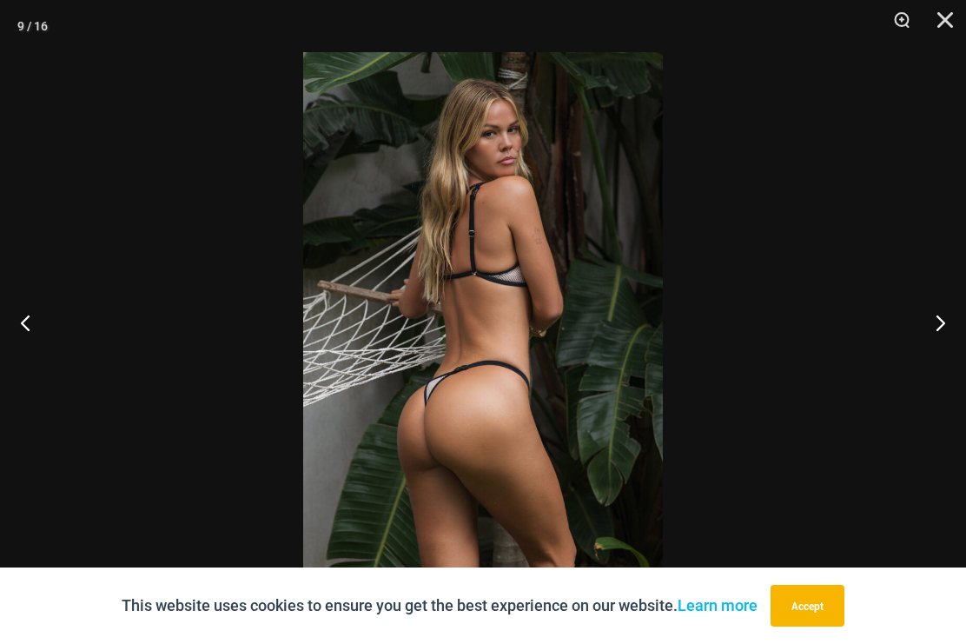
click at [937, 325] on button "Next" at bounding box center [933, 322] width 65 height 87
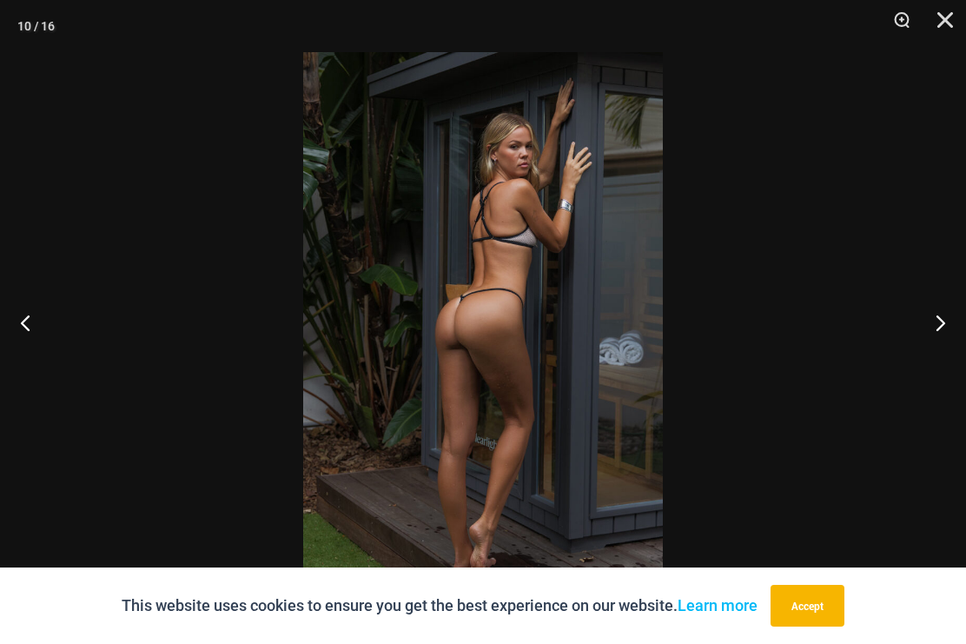
click at [938, 328] on button "Next" at bounding box center [933, 322] width 65 height 87
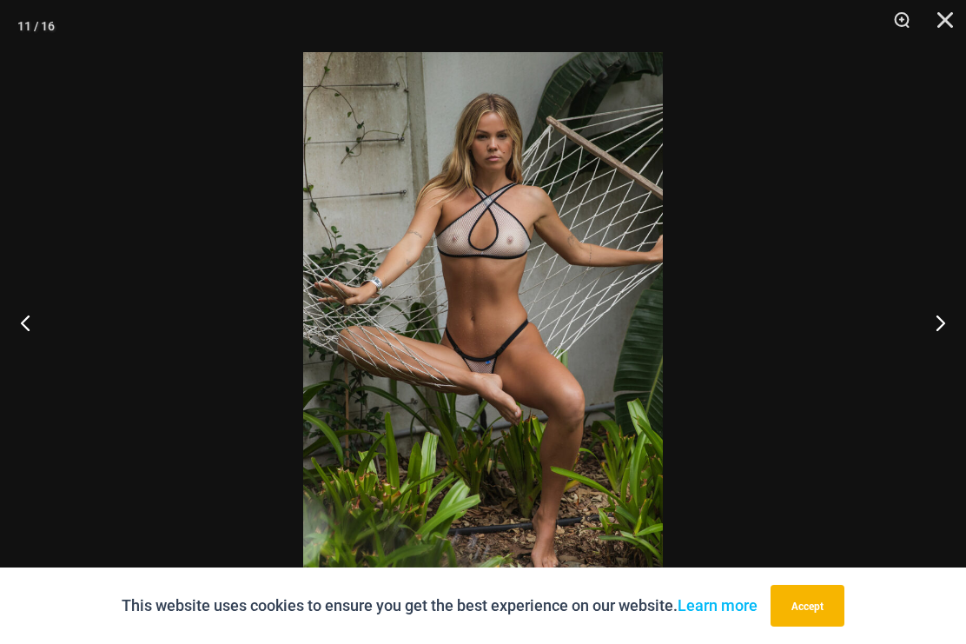
click at [936, 322] on button "Next" at bounding box center [933, 322] width 65 height 87
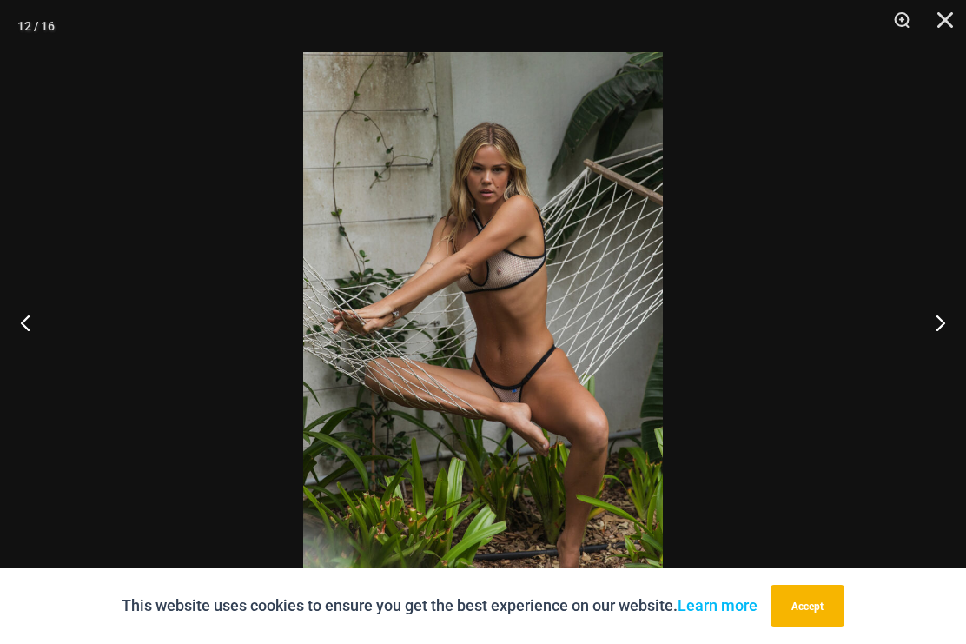
click at [936, 329] on button "Next" at bounding box center [933, 322] width 65 height 87
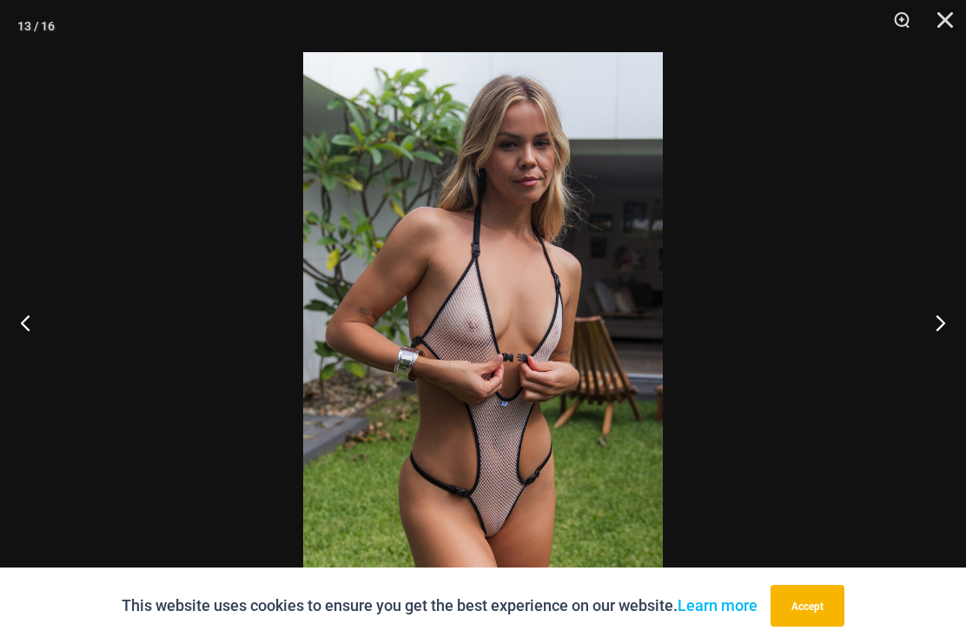
click at [940, 322] on button "Next" at bounding box center [933, 322] width 65 height 87
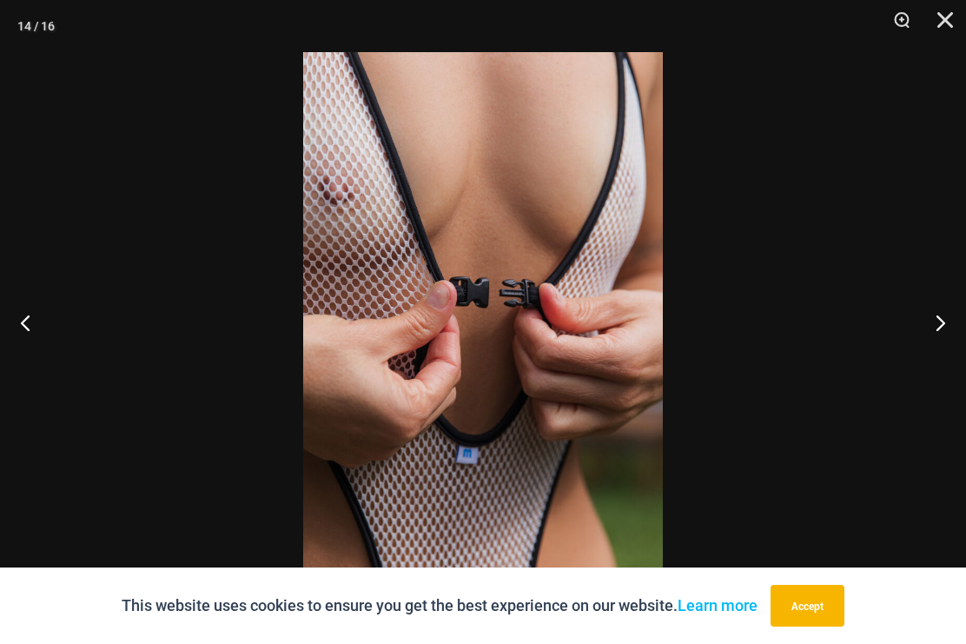
click at [945, 321] on button "Next" at bounding box center [933, 322] width 65 height 87
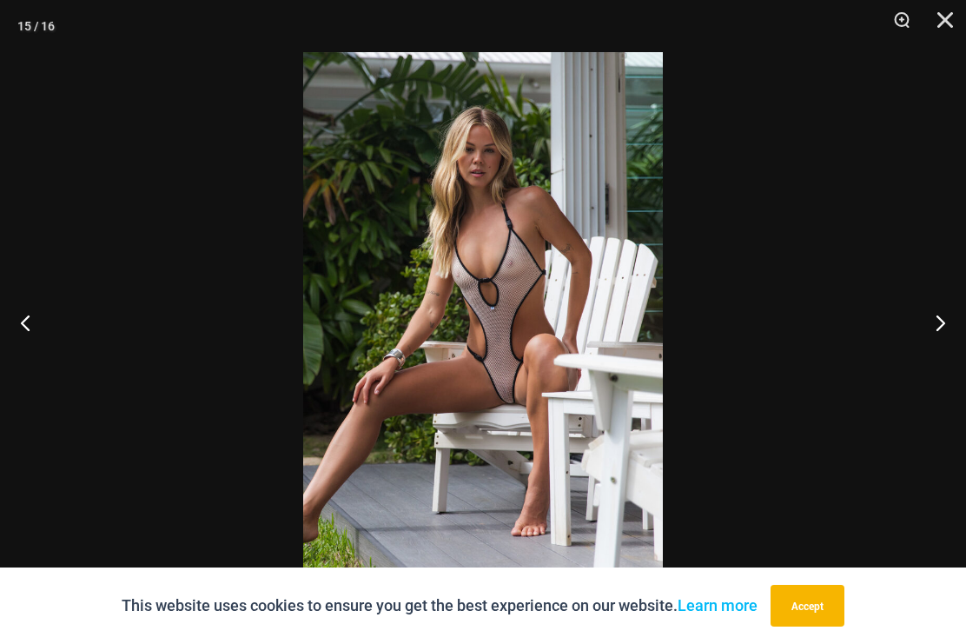
click at [941, 323] on button "Next" at bounding box center [933, 322] width 65 height 87
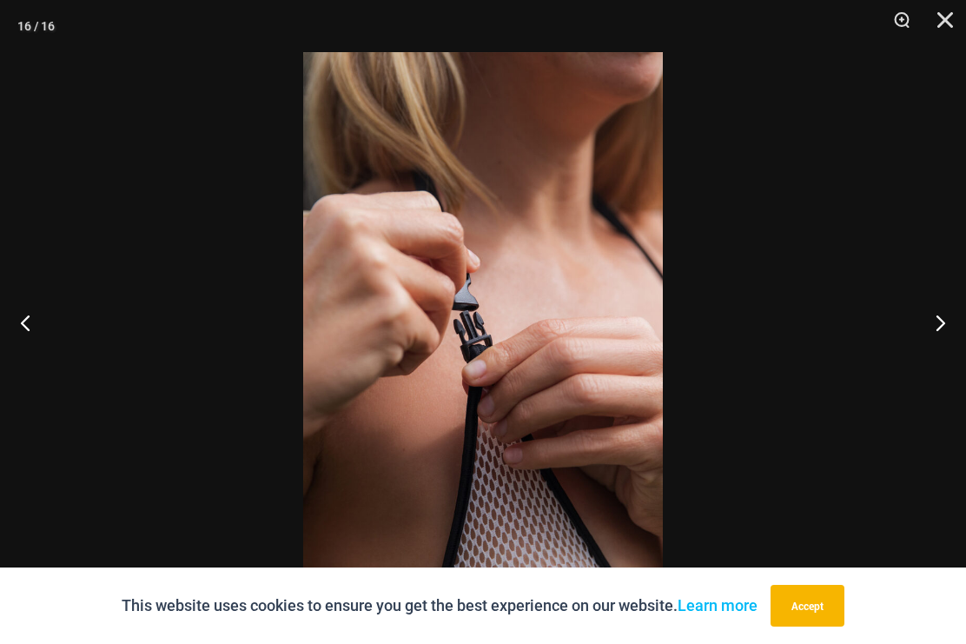
click at [941, 325] on button "Next" at bounding box center [933, 322] width 65 height 87
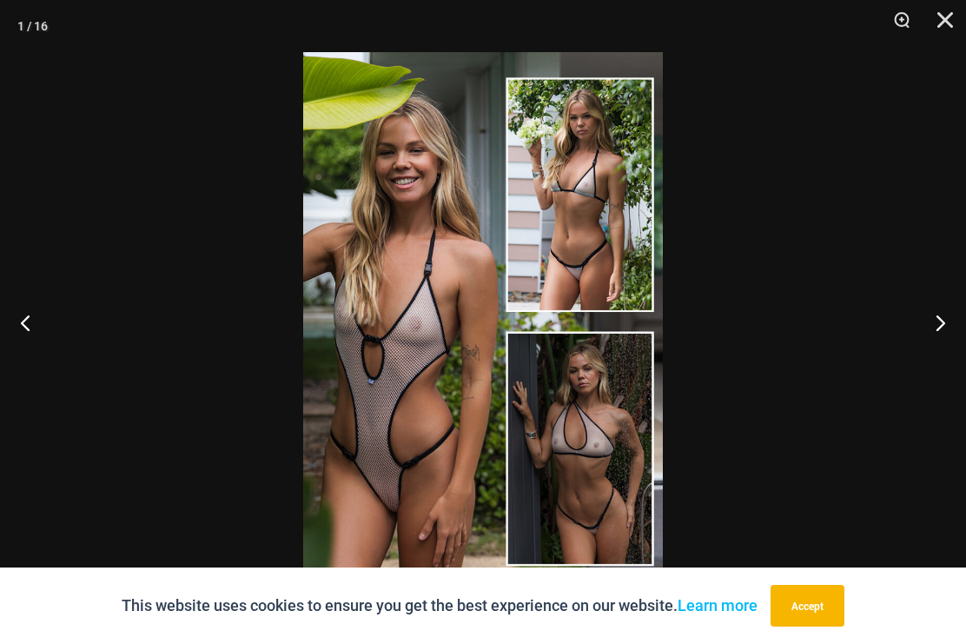
click at [945, 30] on button "Close" at bounding box center [938, 26] width 43 height 52
